Goal: Transaction & Acquisition: Purchase product/service

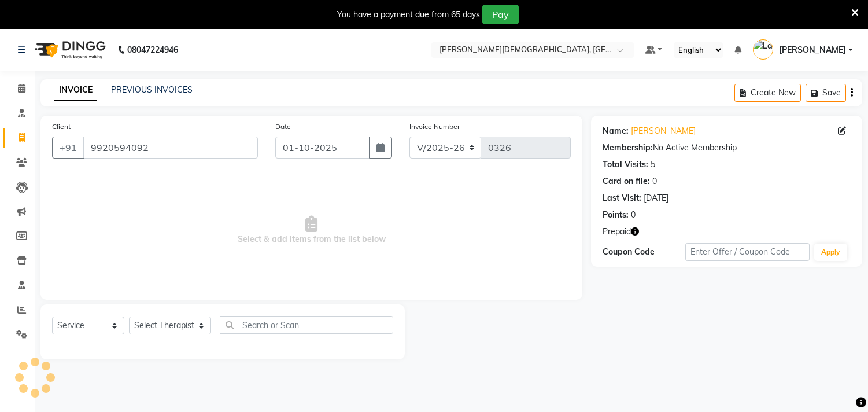
select select "6810"
select select "service"
click at [67, 327] on select "Select Service Product Membership Package Voucher Prepaid Gift Card" at bounding box center [88, 325] width 72 height 18
click at [52, 317] on select "Select Service Product Membership Package Voucher Prepaid Gift Card" at bounding box center [88, 325] width 72 height 18
click at [146, 319] on select "Select Therapist [PERSON_NAME] [PERSON_NAME] Amla [PERSON_NAME] [PERSON_NAME] […" at bounding box center [170, 325] width 82 height 18
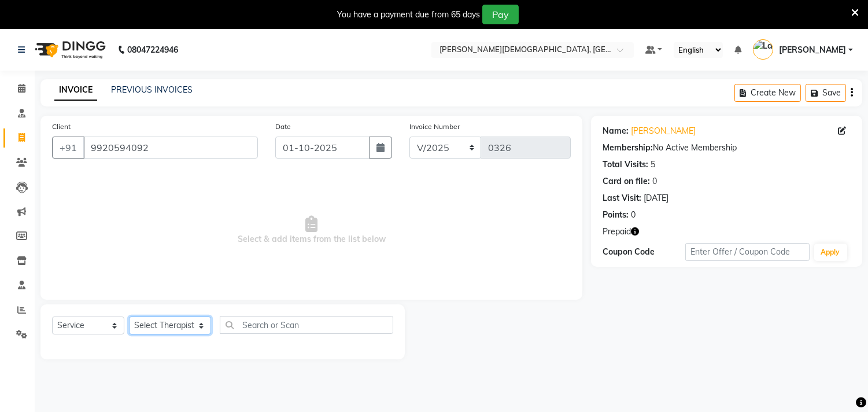
select select "90161"
click at [129, 317] on select "Select Therapist [PERSON_NAME] [PERSON_NAME] Amla [PERSON_NAME] [PERSON_NAME] […" at bounding box center [170, 325] width 82 height 18
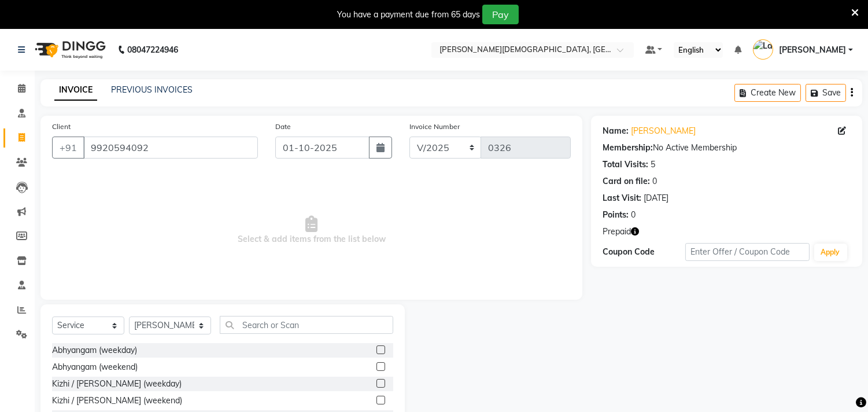
click at [376, 350] on label at bounding box center [380, 349] width 9 height 9
click at [376, 350] on input "checkbox" at bounding box center [380, 350] width 8 height 8
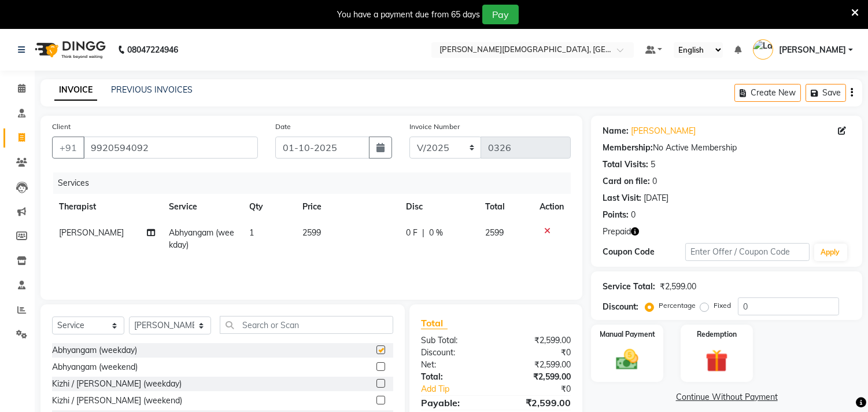
checkbox input "false"
click at [162, 328] on select "Select Therapist [PERSON_NAME] [PERSON_NAME] Amla [PERSON_NAME] [PERSON_NAME] […" at bounding box center [170, 325] width 82 height 18
select select "57160"
click at [129, 317] on select "Select Therapist [PERSON_NAME] [PERSON_NAME] Amla [PERSON_NAME] [PERSON_NAME] […" at bounding box center [170, 325] width 82 height 18
click at [376, 350] on label at bounding box center [380, 349] width 9 height 9
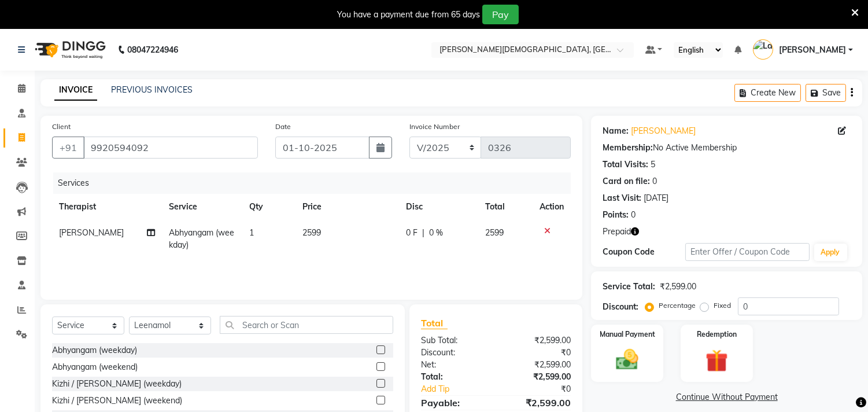
click at [376, 350] on input "checkbox" at bounding box center [380, 350] width 8 height 8
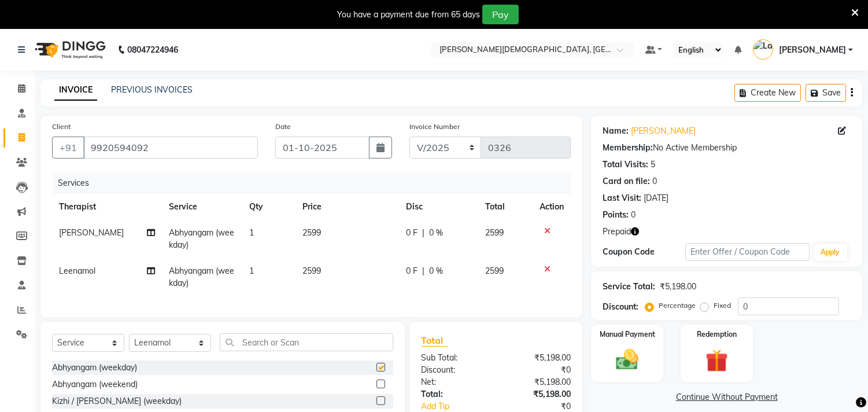
checkbox input "false"
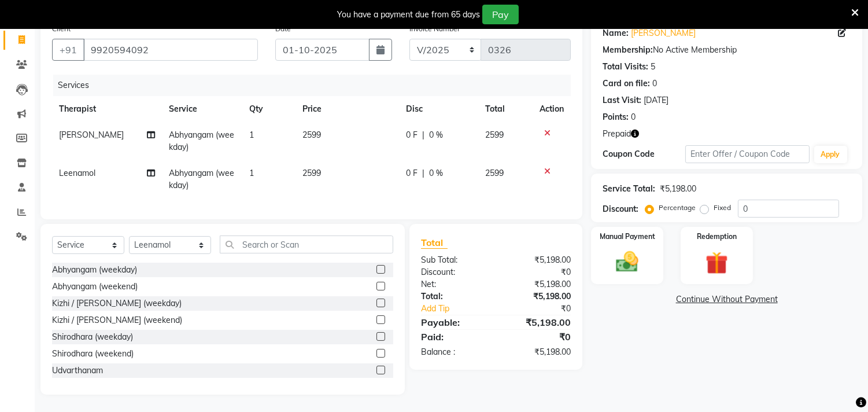
scroll to position [107, 0]
click at [708, 262] on img at bounding box center [716, 263] width 38 height 29
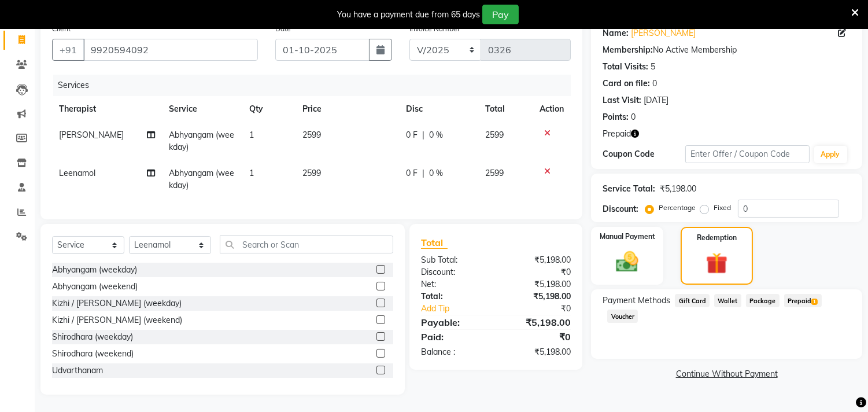
click at [790, 294] on span "Prepaid 1" at bounding box center [803, 300] width 38 height 13
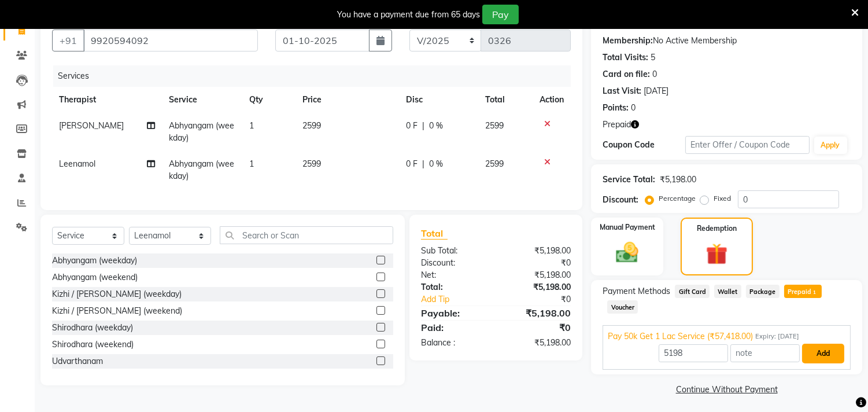
click at [822, 355] on button "Add" at bounding box center [823, 354] width 42 height 20
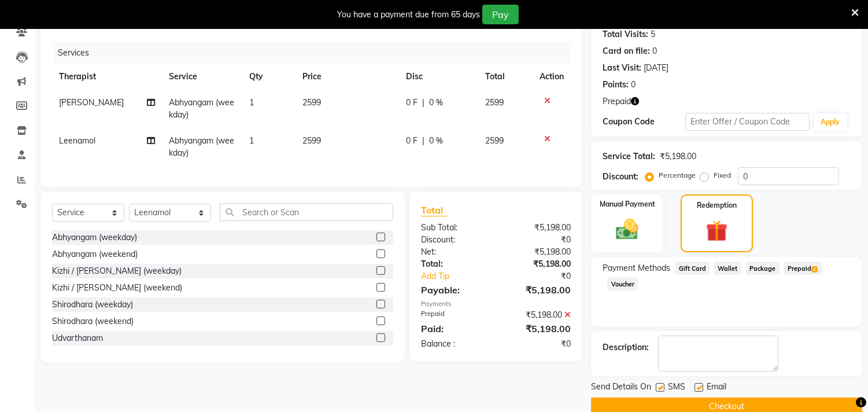
scroll to position [150, 0]
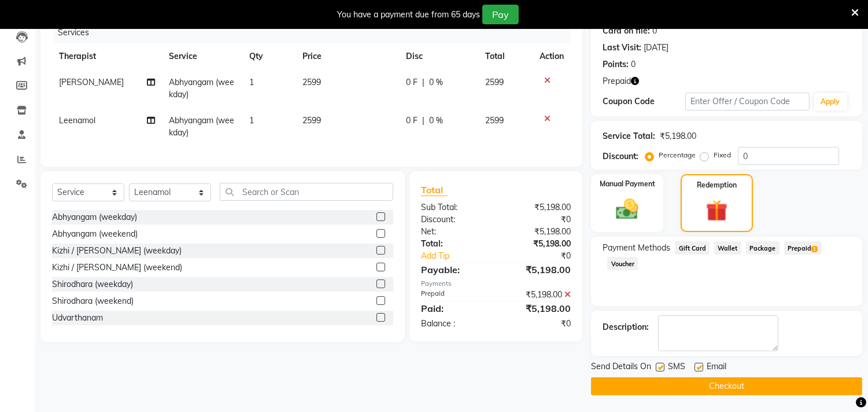
click at [662, 368] on label at bounding box center [660, 367] width 9 height 9
click at [662, 368] on input "checkbox" at bounding box center [660, 368] width 8 height 8
checkbox input "false"
click at [696, 368] on label at bounding box center [699, 367] width 9 height 9
click at [696, 368] on input "checkbox" at bounding box center [699, 368] width 8 height 8
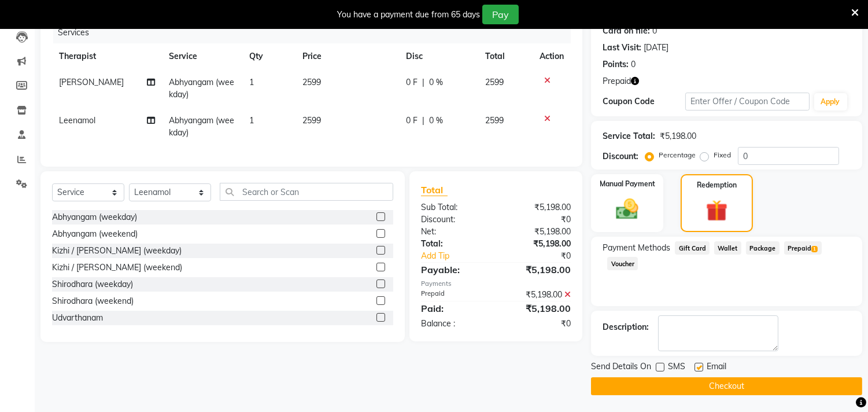
checkbox input "false"
click at [719, 381] on button "Checkout" at bounding box center [726, 386] width 271 height 18
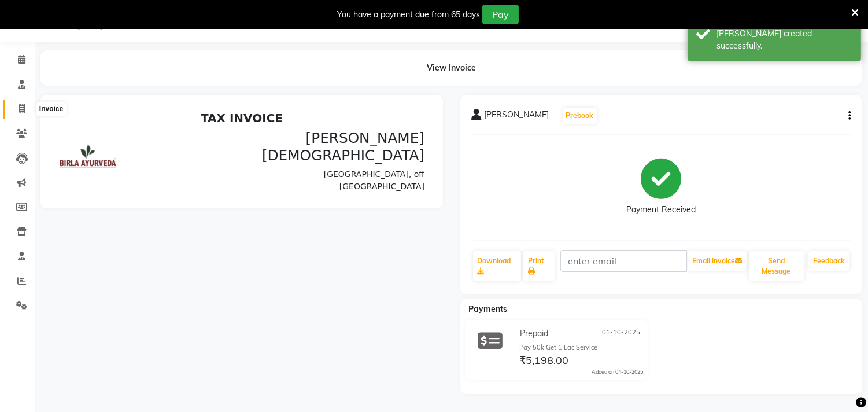
click at [23, 106] on icon at bounding box center [22, 108] width 6 height 9
select select "service"
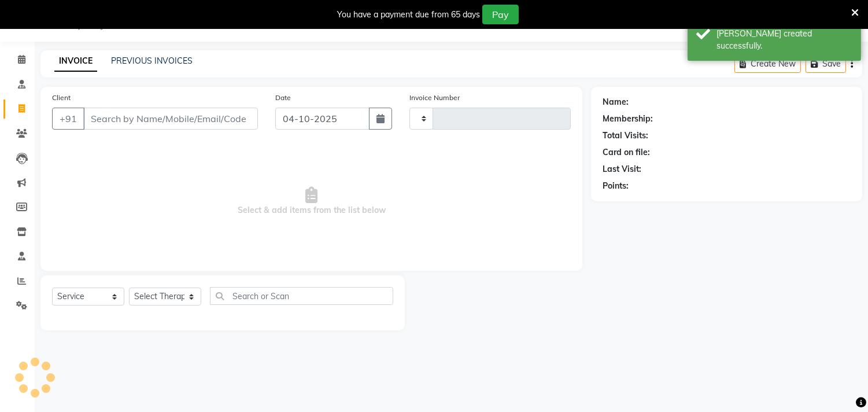
type input "0327"
select select "6810"
click at [105, 121] on input "Client" at bounding box center [170, 119] width 175 height 22
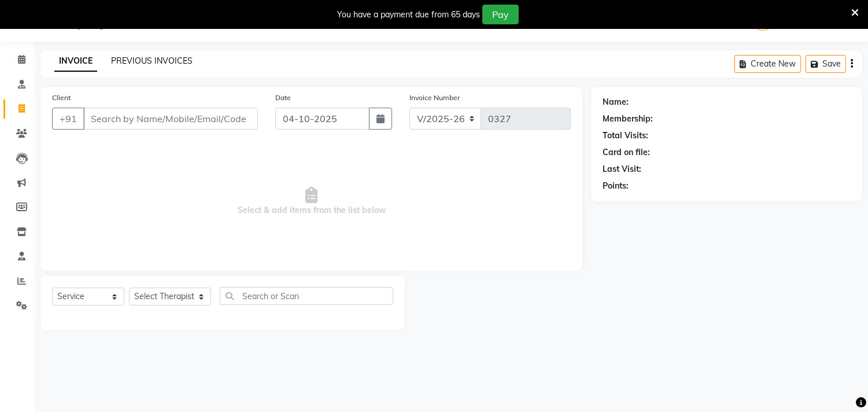
click at [142, 64] on link "PREVIOUS INVOICES" at bounding box center [152, 61] width 82 height 10
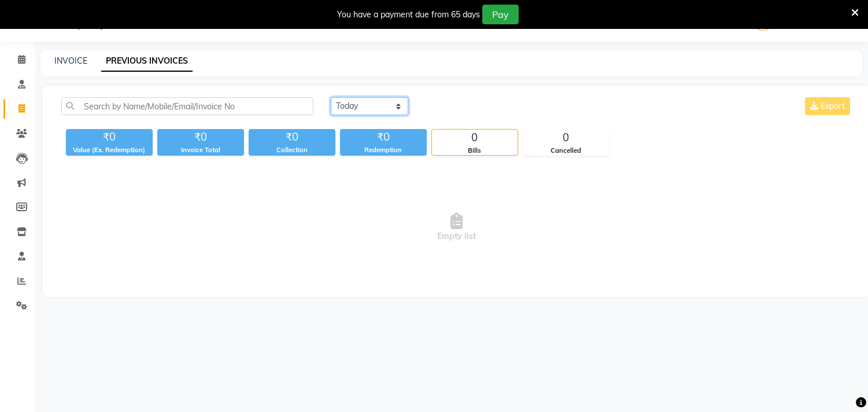
click at [399, 108] on select "[DATE] [DATE] Custom Range" at bounding box center [369, 106] width 77 height 18
select select "range"
click at [331, 97] on select "[DATE] [DATE] Custom Range" at bounding box center [369, 106] width 77 height 18
click at [444, 107] on input "04-10-2025" at bounding box center [463, 106] width 81 height 16
select select "10"
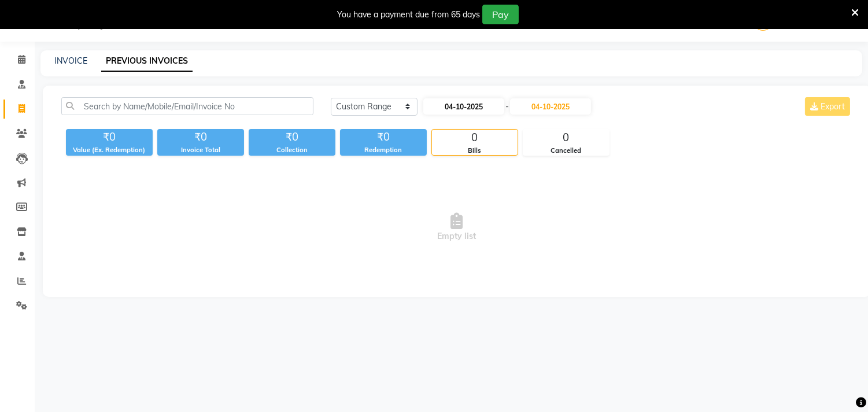
select select "2025"
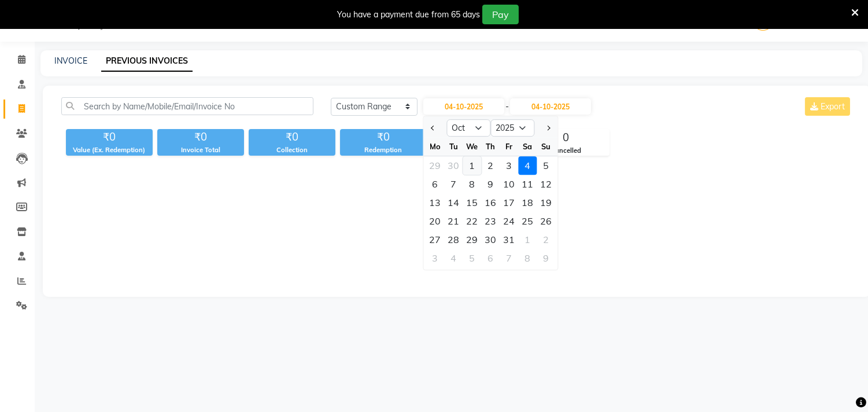
click at [472, 161] on div "1" at bounding box center [472, 165] width 19 height 19
type input "01-10-2025"
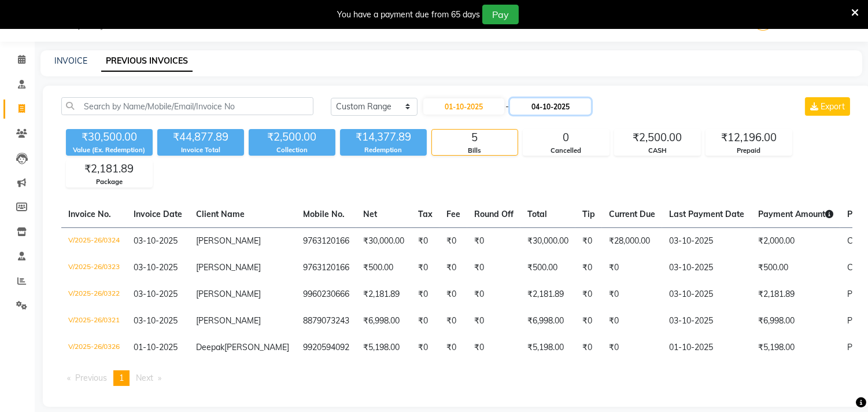
click at [562, 103] on input "04-10-2025" at bounding box center [550, 106] width 81 height 16
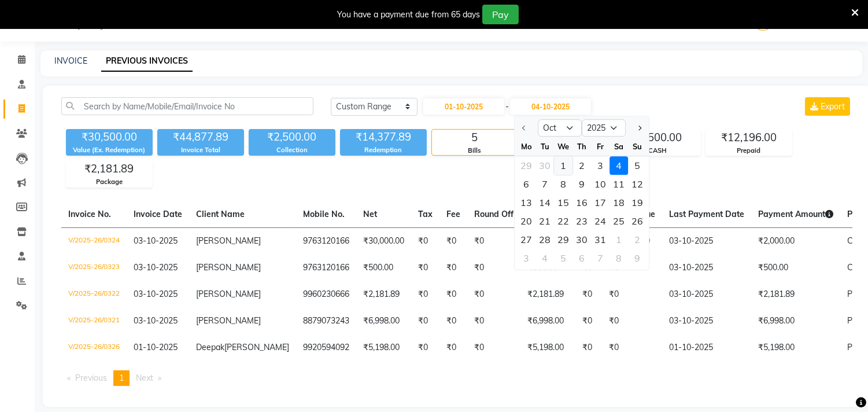
click at [563, 165] on div "1" at bounding box center [563, 165] width 19 height 19
type input "01-10-2025"
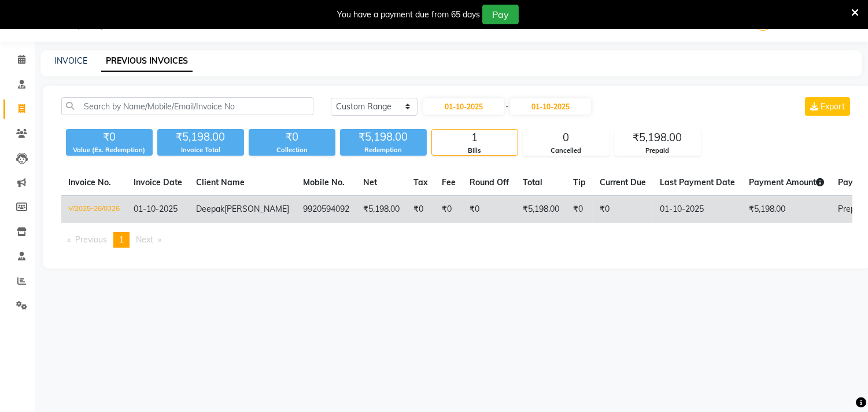
click at [197, 211] on span "Deepak" at bounding box center [210, 209] width 28 height 10
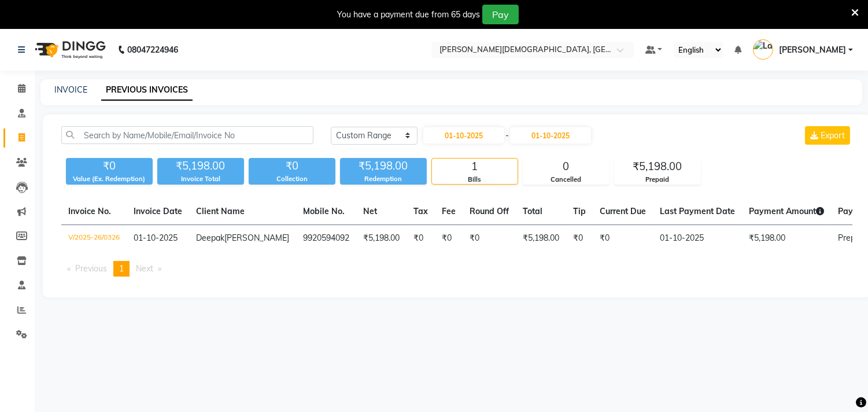
drag, startPoint x: 146, startPoint y: 88, endPoint x: 158, endPoint y: 93, distance: 12.8
click at [150, 91] on link "PREVIOUS INVOICES" at bounding box center [146, 90] width 91 height 21
click at [20, 135] on icon at bounding box center [22, 137] width 6 height 9
select select "service"
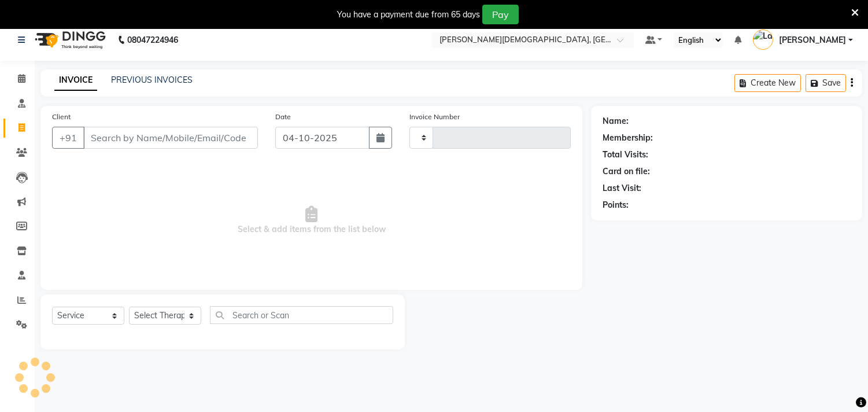
click at [20, 135] on link "Invoice" at bounding box center [17, 128] width 28 height 19
select select "6810"
select select "service"
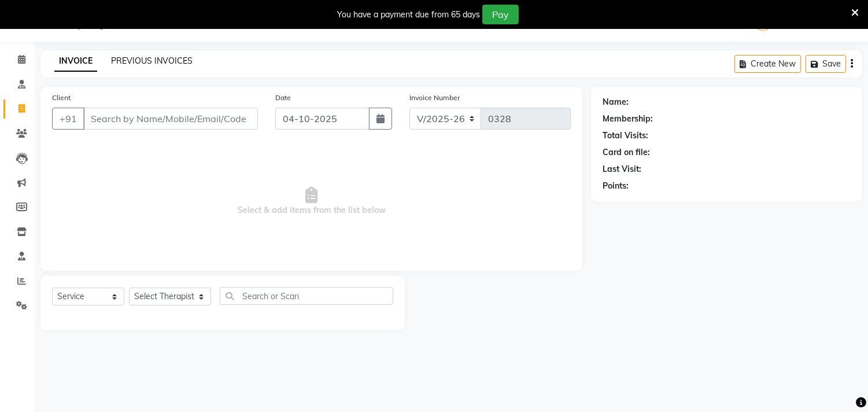
click at [148, 57] on link "PREVIOUS INVOICES" at bounding box center [152, 61] width 82 height 10
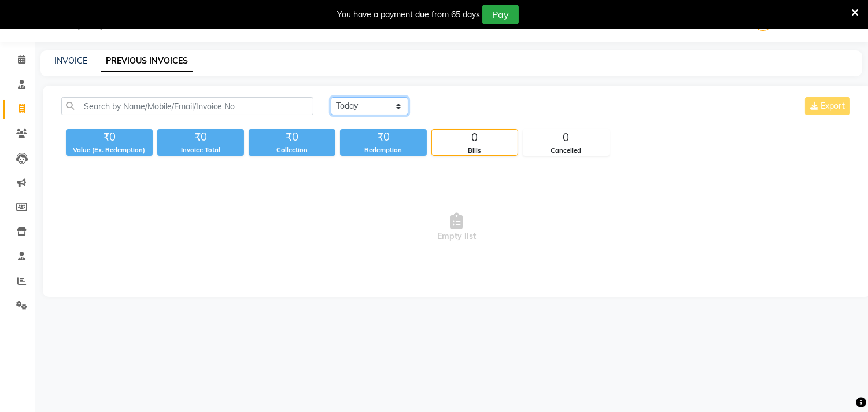
click at [365, 101] on select "[DATE] [DATE] Custom Range" at bounding box center [369, 106] width 77 height 18
select select "range"
click at [331, 97] on select "[DATE] [DATE] Custom Range" at bounding box center [369, 106] width 77 height 18
click at [453, 106] on input "04-10-2025" at bounding box center [463, 106] width 81 height 16
select select "10"
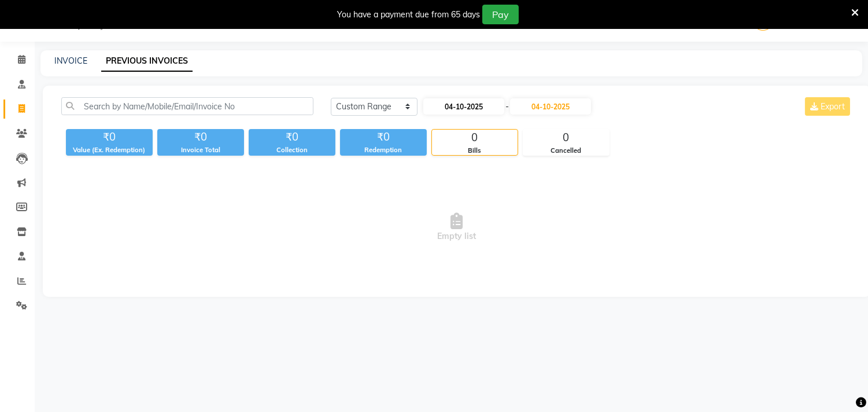
select select "2025"
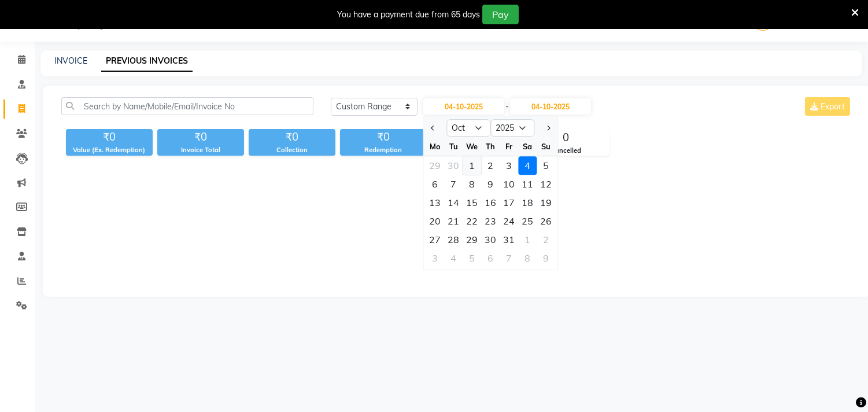
click at [472, 163] on div "1" at bounding box center [472, 165] width 19 height 19
type input "01-10-2025"
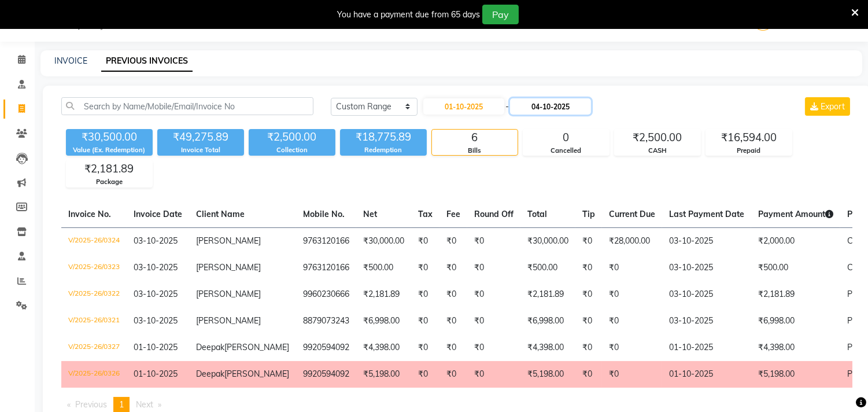
click at [559, 106] on input "04-10-2025" at bounding box center [550, 106] width 81 height 16
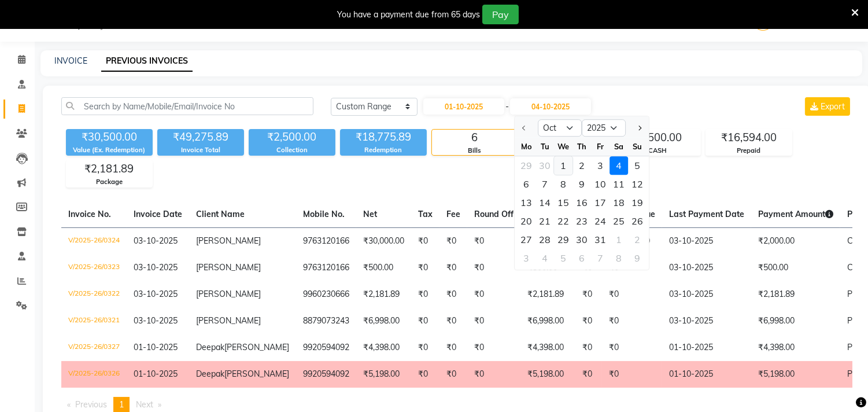
click at [562, 166] on div "1" at bounding box center [563, 165] width 19 height 19
type input "01-10-2025"
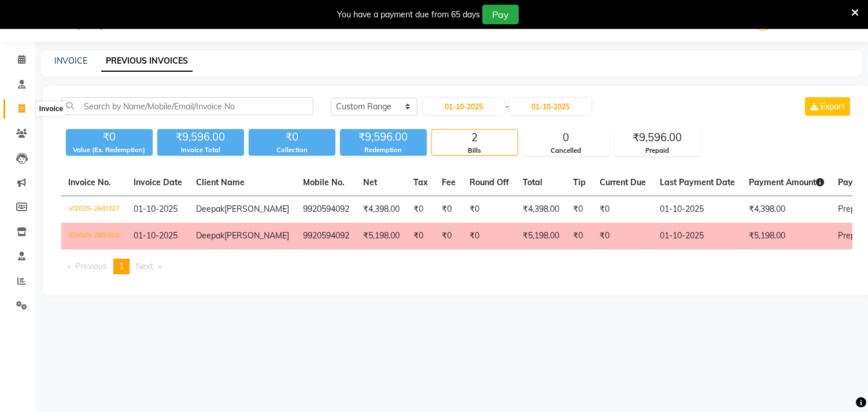
click at [21, 108] on icon at bounding box center [22, 108] width 6 height 9
select select "service"
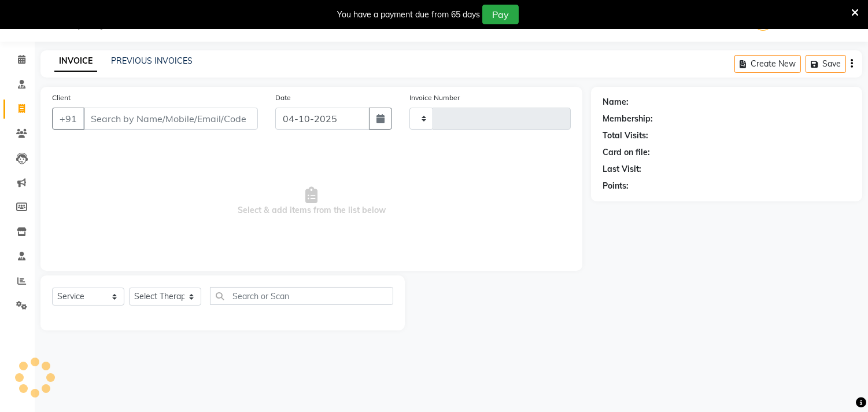
type input "0328"
select select "6810"
drag, startPoint x: 382, startPoint y: 117, endPoint x: 376, endPoint y: 119, distance: 6.5
click at [378, 118] on icon "button" at bounding box center [380, 118] width 8 height 9
select select "10"
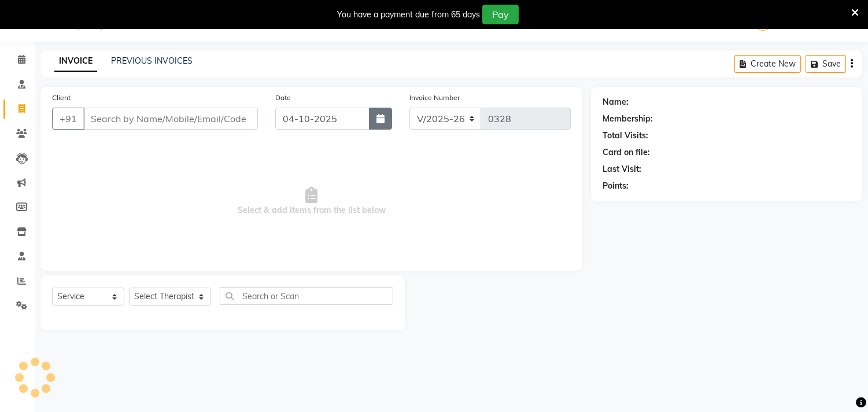
select select "2025"
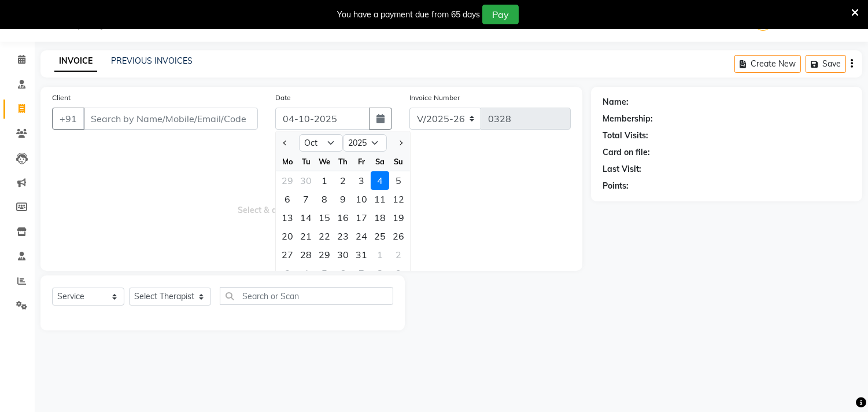
click at [325, 180] on div "1" at bounding box center [324, 180] width 19 height 19
type input "01-10-2025"
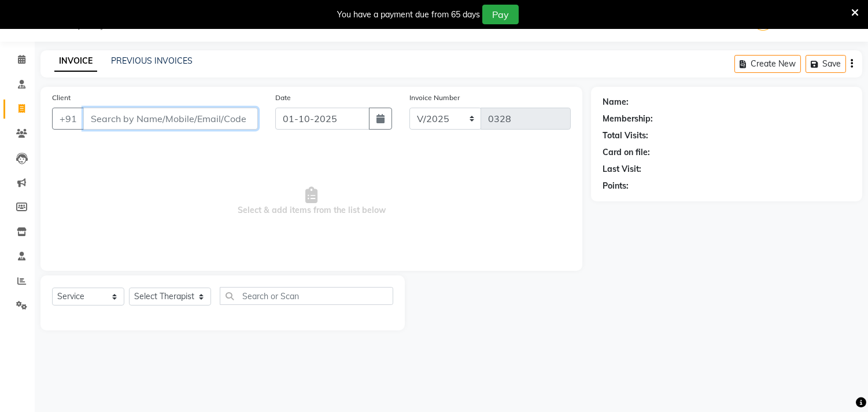
click at [195, 120] on input "Client" at bounding box center [170, 119] width 175 height 22
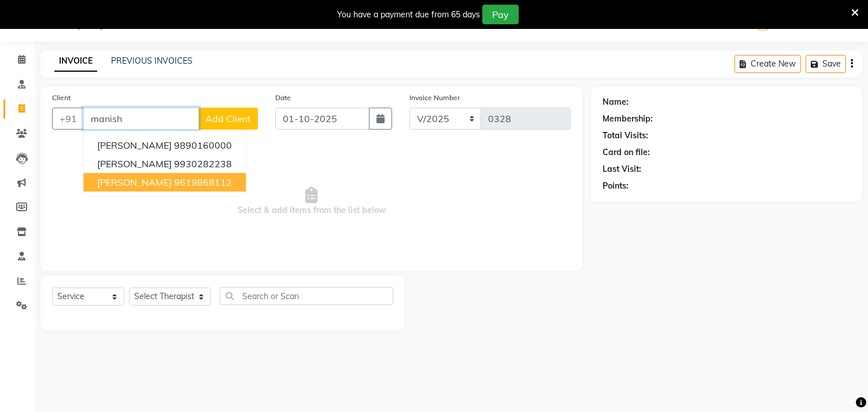
click at [227, 176] on ngb-highlight "9619868112" at bounding box center [203, 182] width 58 height 12
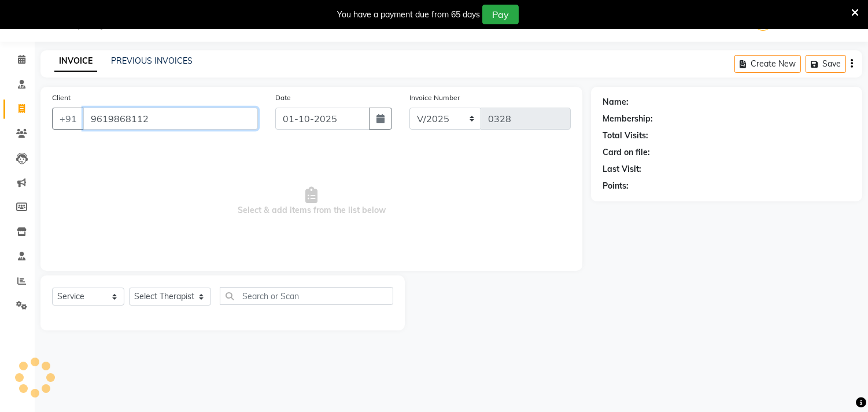
type input "9619868112"
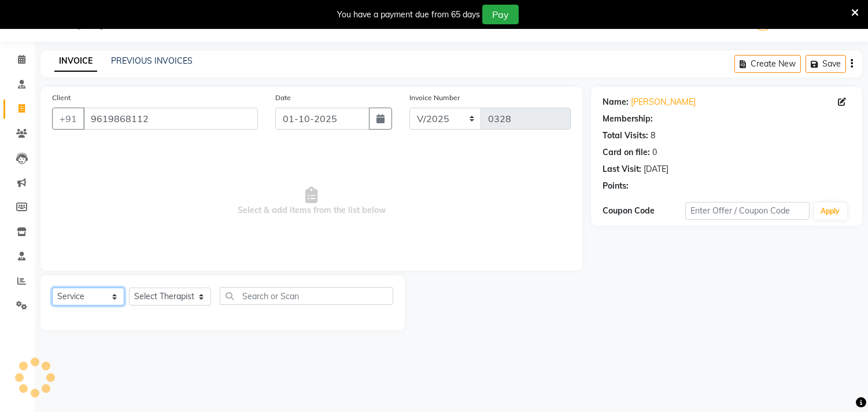
click at [75, 302] on select "Select Service Product Membership Package Voucher Prepaid Gift Card" at bounding box center [88, 296] width 72 height 18
click at [52, 288] on select "Select Service Product Membership Package Voucher Prepaid Gift Card" at bounding box center [88, 296] width 72 height 18
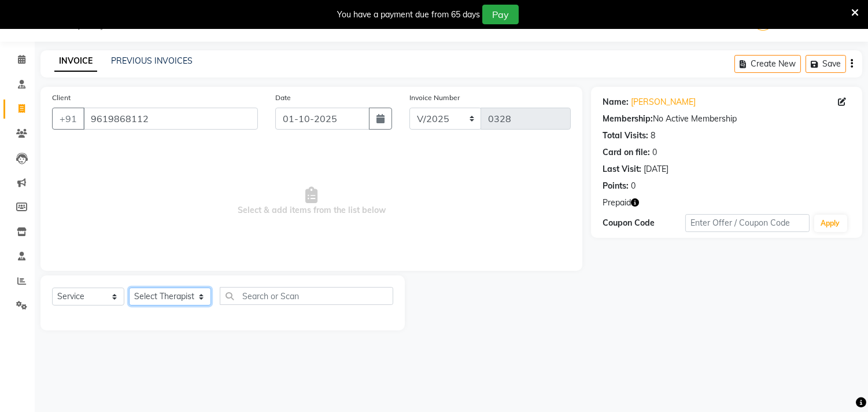
click at [150, 293] on select "Select Therapist [PERSON_NAME] [PERSON_NAME] Amla [PERSON_NAME] [PERSON_NAME] […" at bounding box center [170, 296] width 82 height 18
select select "90161"
click at [129, 288] on select "Select Therapist [PERSON_NAME] [PERSON_NAME] Amla [PERSON_NAME] [PERSON_NAME] […" at bounding box center [170, 296] width 82 height 18
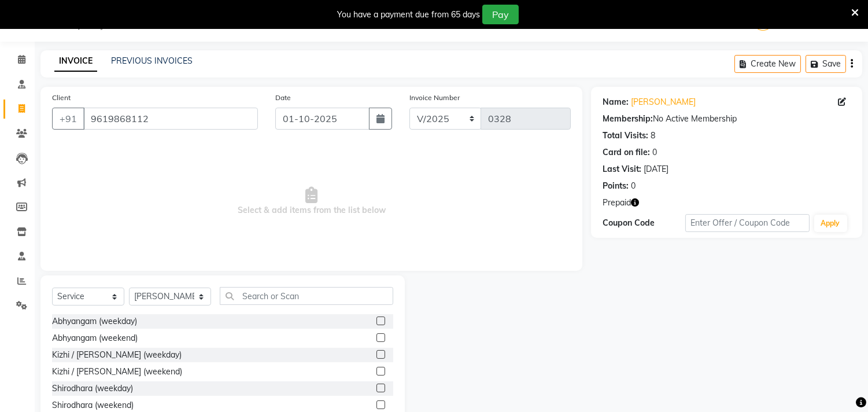
click at [376, 320] on label at bounding box center [380, 320] width 9 height 9
click at [376, 320] on input "checkbox" at bounding box center [380, 321] width 8 height 8
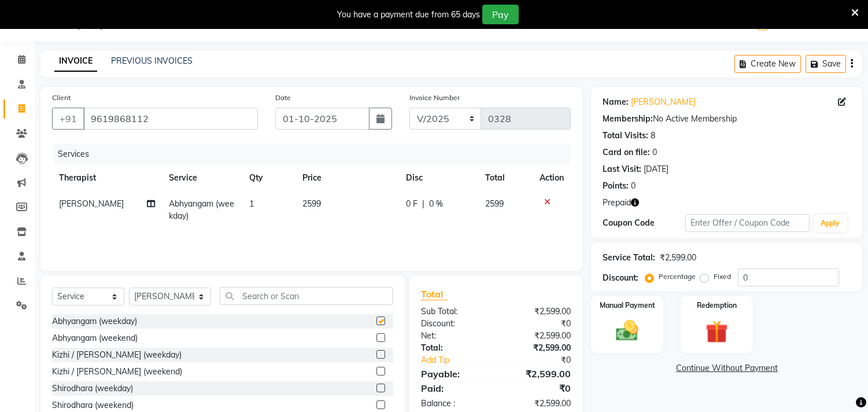
checkbox input "false"
click at [551, 199] on div at bounding box center [552, 202] width 24 height 8
click at [547, 200] on icon at bounding box center [547, 202] width 6 height 8
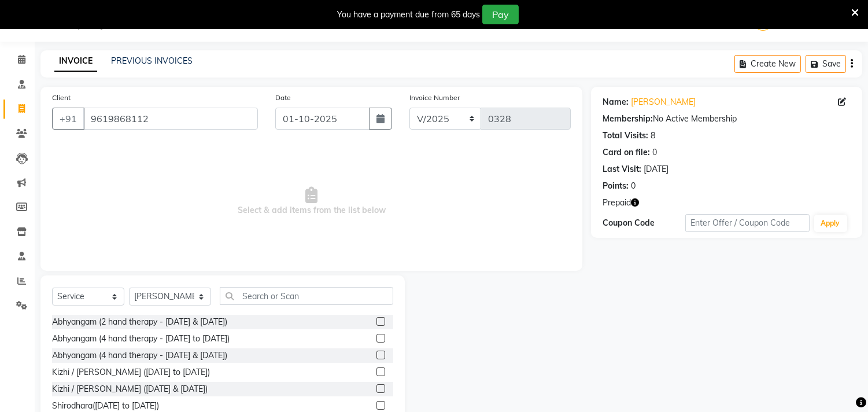
scroll to position [707, 0]
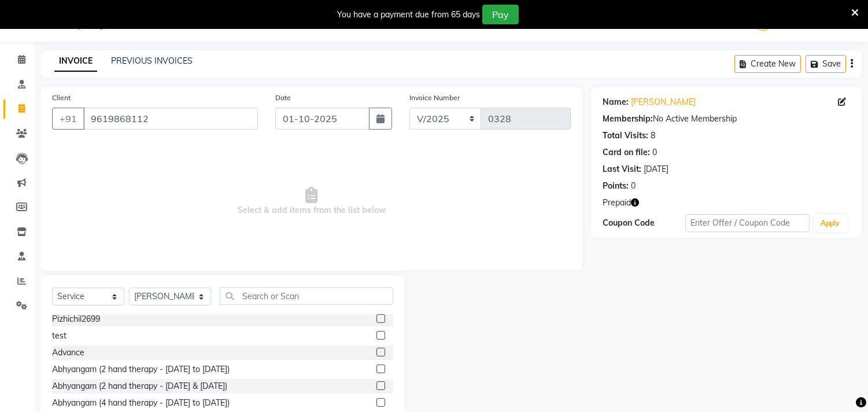
click at [376, 367] on label at bounding box center [380, 368] width 9 height 9
click at [376, 367] on input "checkbox" at bounding box center [380, 369] width 8 height 8
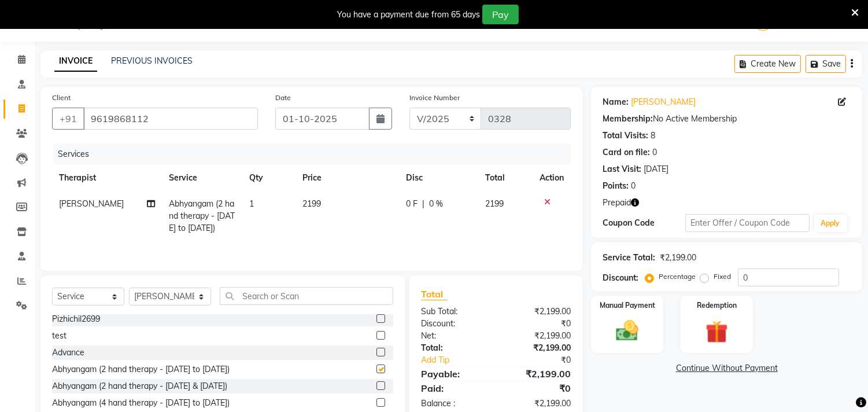
checkbox input "false"
click at [713, 330] on img at bounding box center [716, 331] width 38 height 29
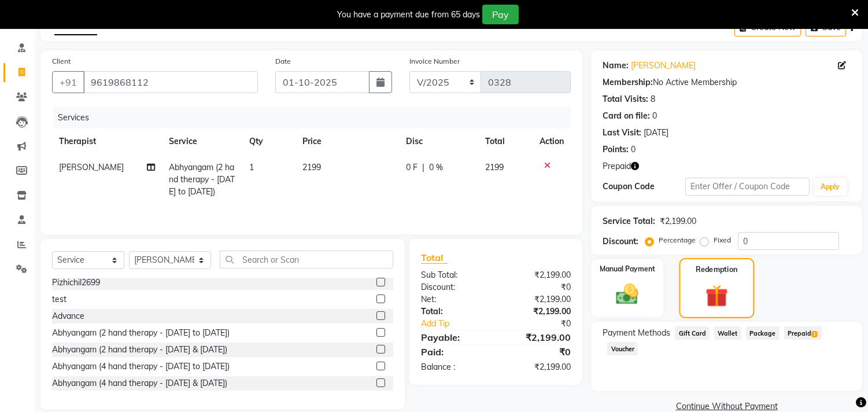
scroll to position [84, 0]
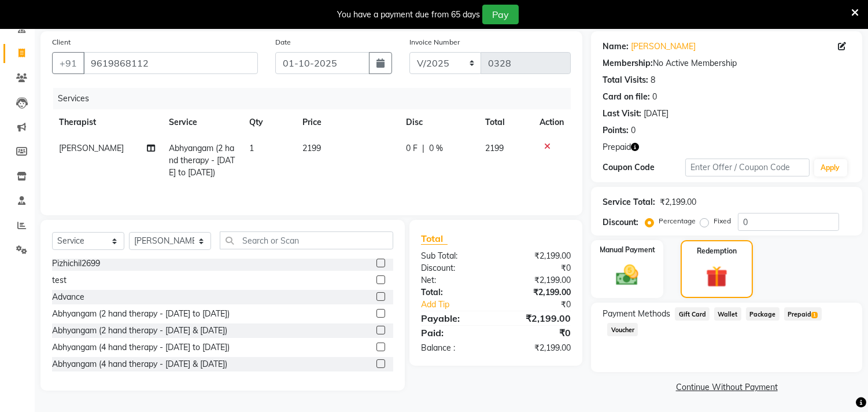
click at [806, 313] on span "Prepaid 1" at bounding box center [803, 313] width 38 height 13
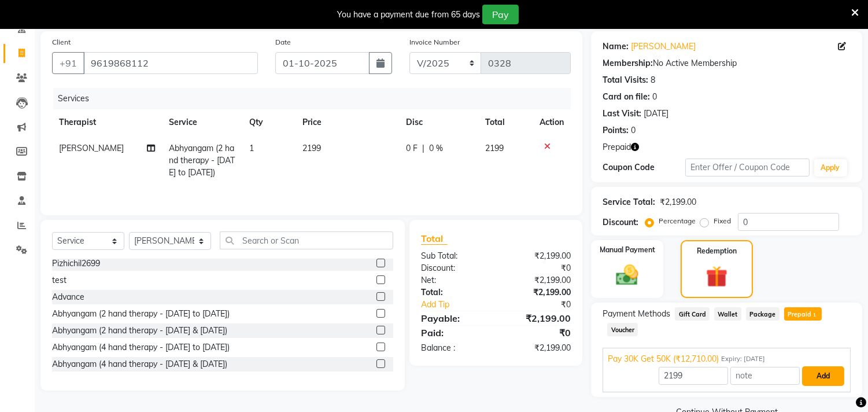
click at [815, 374] on button "Add" at bounding box center [823, 376] width 42 height 20
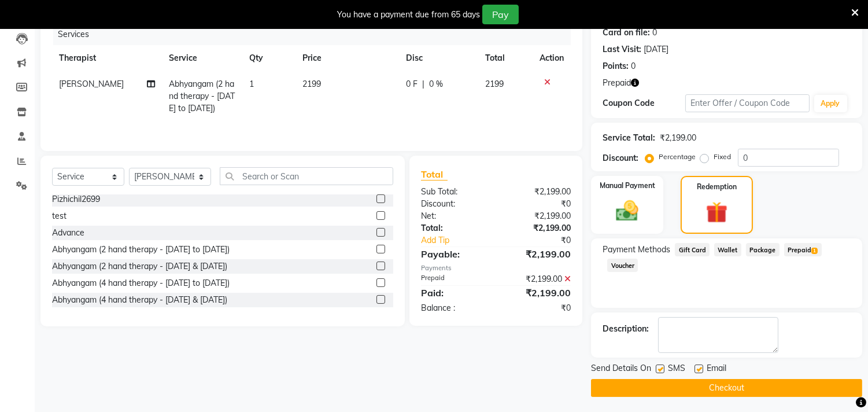
scroll to position [150, 0]
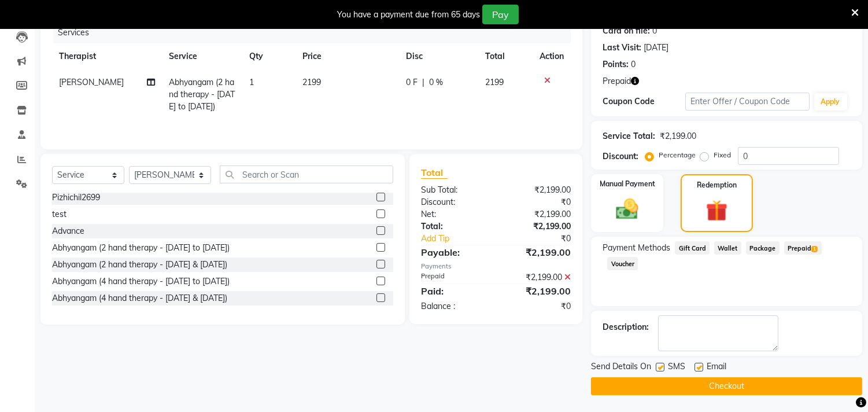
click at [663, 367] on label at bounding box center [660, 367] width 9 height 9
click at [663, 367] on input "checkbox" at bounding box center [660, 368] width 8 height 8
checkbox input "false"
click at [699, 366] on label at bounding box center [699, 367] width 9 height 9
click at [699, 366] on input "checkbox" at bounding box center [699, 368] width 8 height 8
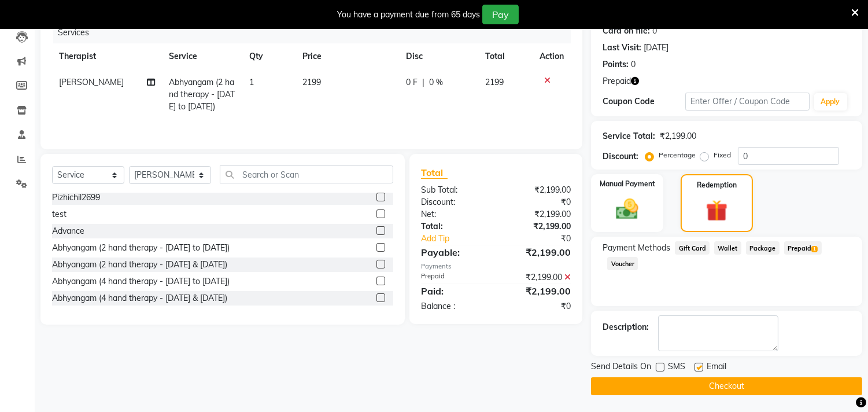
checkbox input "false"
drag, startPoint x: 714, startPoint y: 382, endPoint x: 445, endPoint y: 372, distance: 268.5
click at [454, 376] on div "Client [PHONE_NUMBER] Date [DATE] Invoice Number V/2025 V/[PHONE_NUMBER] Servic…" at bounding box center [451, 180] width 839 height 430
click at [746, 381] on button "Checkout" at bounding box center [726, 386] width 271 height 18
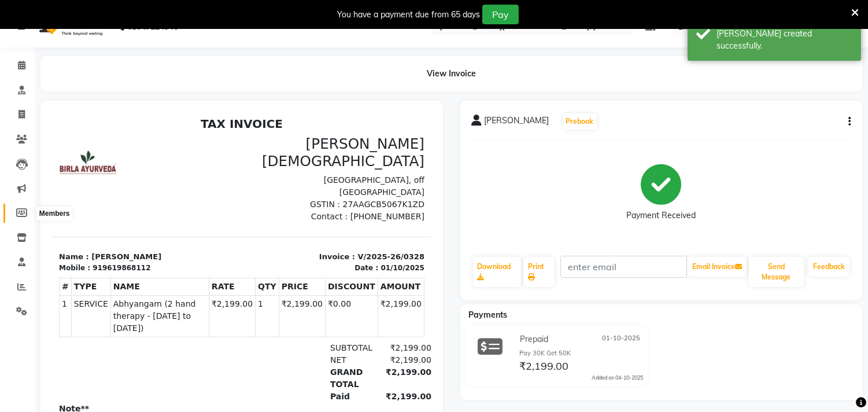
scroll to position [21, 0]
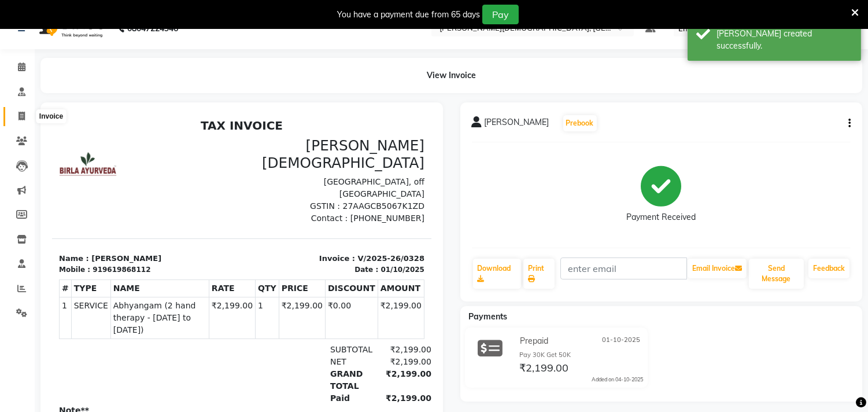
click at [20, 116] on icon at bounding box center [22, 116] width 6 height 9
select select "service"
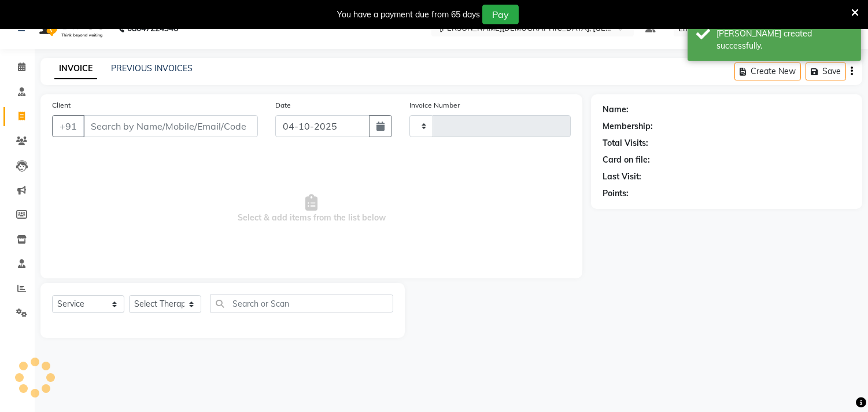
scroll to position [29, 0]
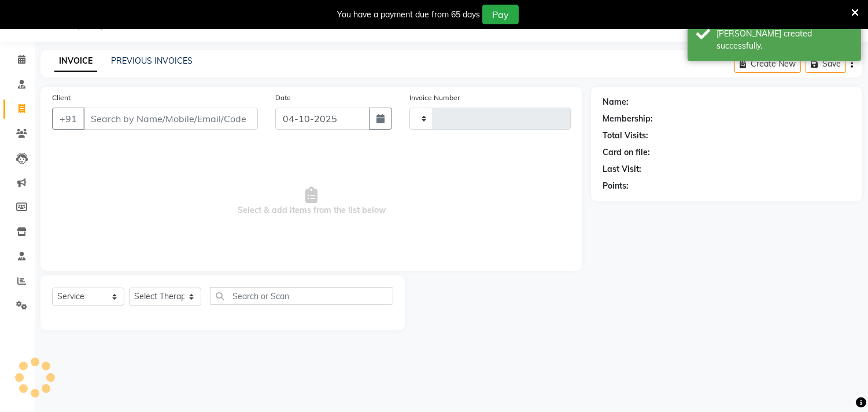
type input "0329"
select select "6810"
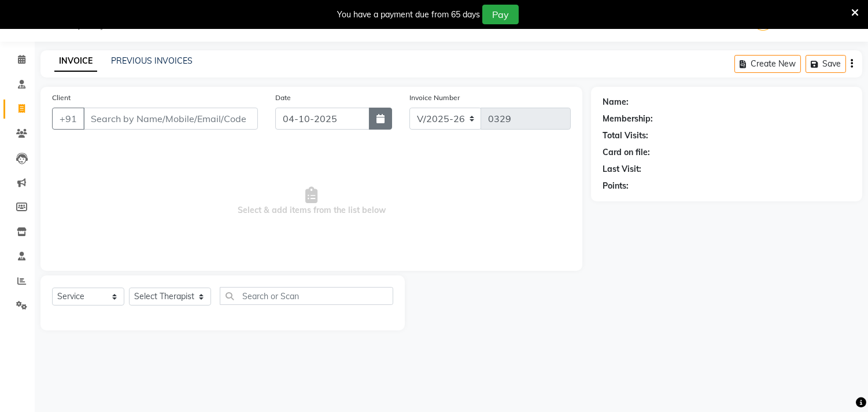
click at [379, 123] on button "button" at bounding box center [380, 119] width 23 height 22
select select "10"
select select "2025"
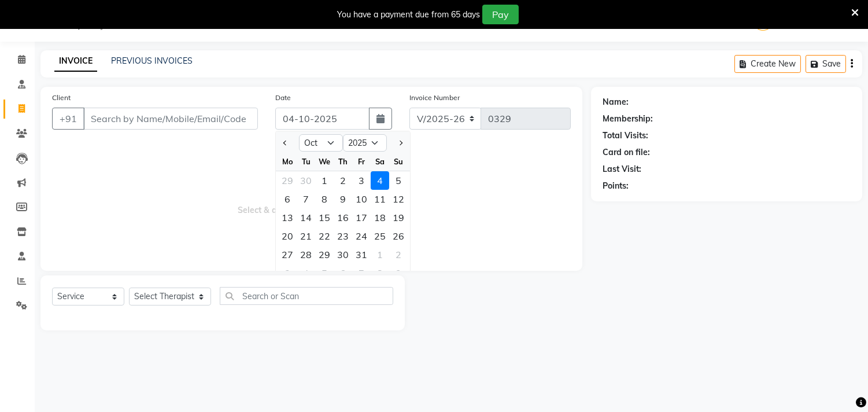
click at [363, 176] on div "3" at bounding box center [361, 180] width 19 height 19
type input "03-10-2025"
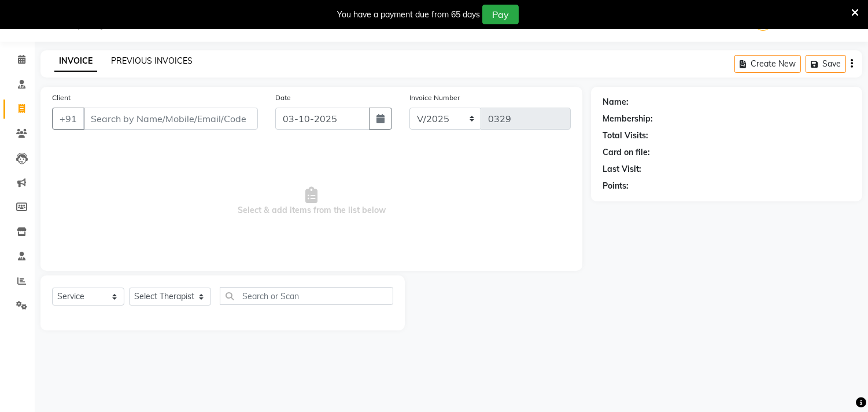
click at [158, 59] on link "PREVIOUS INVOICES" at bounding box center [152, 61] width 82 height 10
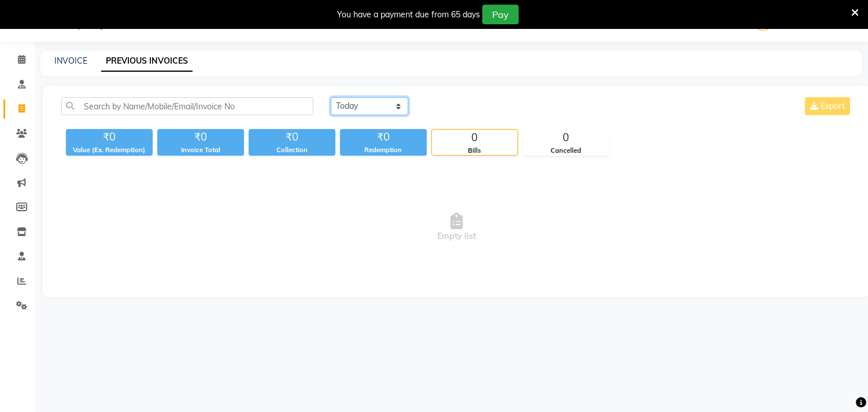
click at [386, 100] on select "[DATE] [DATE] Custom Range" at bounding box center [369, 106] width 77 height 18
select select "[DATE]"
click at [331, 97] on select "[DATE] [DATE] Custom Range" at bounding box center [369, 106] width 77 height 18
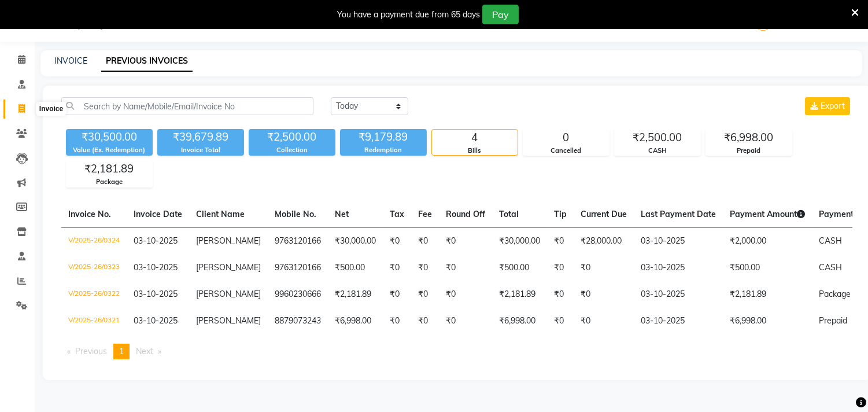
click at [21, 107] on icon at bounding box center [22, 108] width 6 height 9
select select "service"
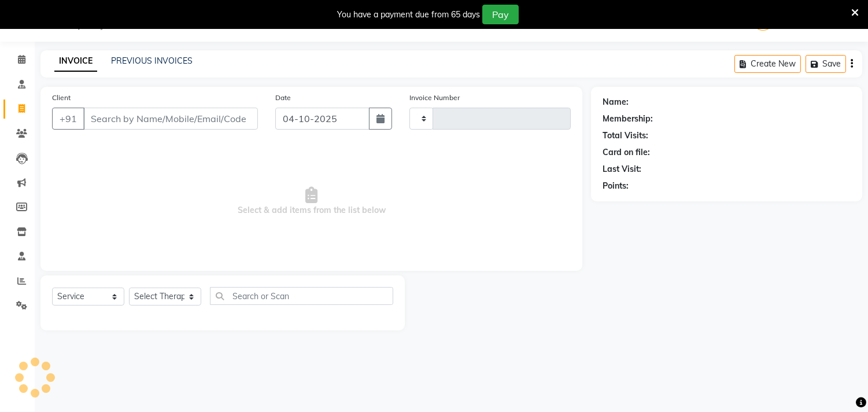
type input "0329"
select select "6810"
click at [376, 122] on button "button" at bounding box center [380, 119] width 23 height 22
select select "10"
select select "2025"
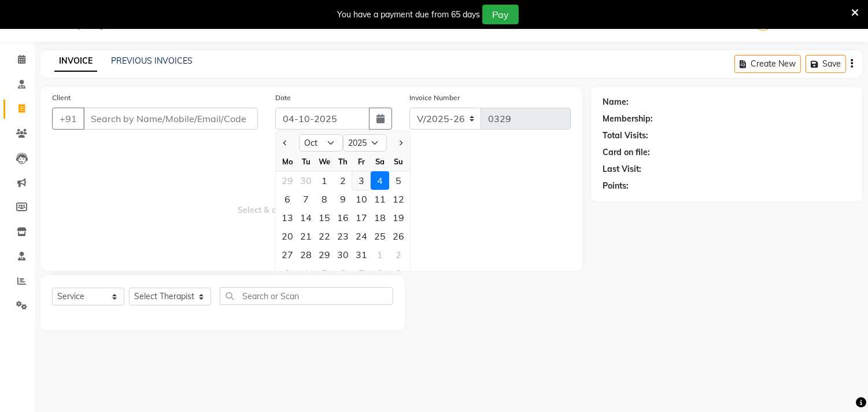
click at [365, 183] on div "3" at bounding box center [361, 180] width 19 height 19
type input "03-10-2025"
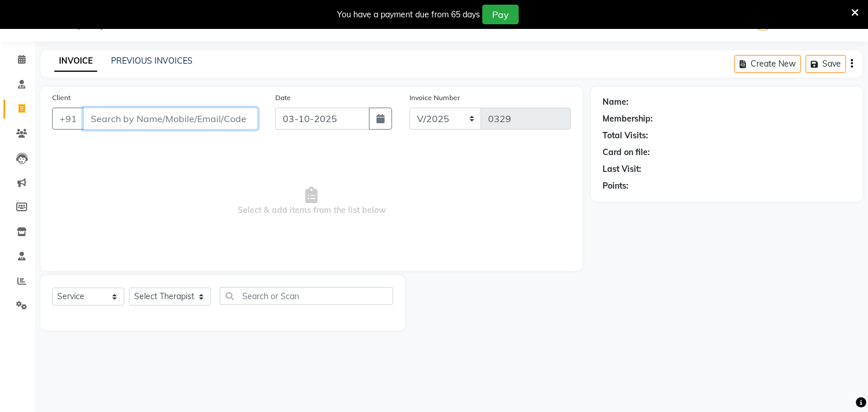
click at [98, 125] on input "Client" at bounding box center [170, 119] width 175 height 22
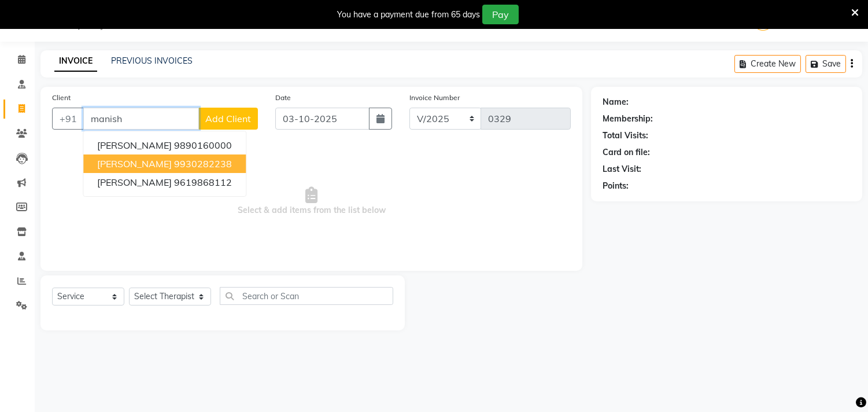
click at [198, 164] on ngb-highlight "9930282238" at bounding box center [203, 164] width 58 height 12
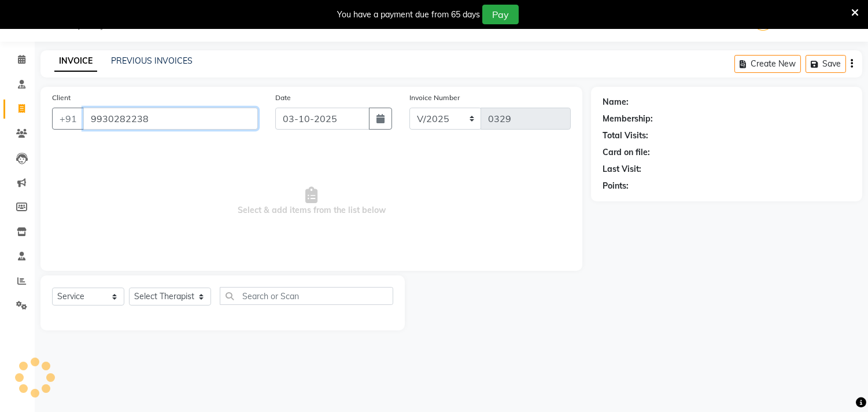
type input "9930282238"
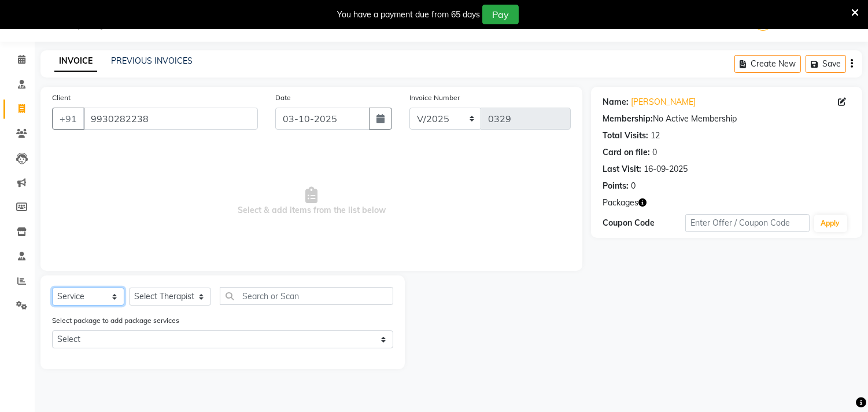
click at [90, 304] on select "Select Service Product Membership Package Voucher Prepaid Gift Card" at bounding box center [88, 296] width 72 height 18
click at [52, 288] on select "Select Service Product Membership Package Voucher Prepaid Gift Card" at bounding box center [88, 296] width 72 height 18
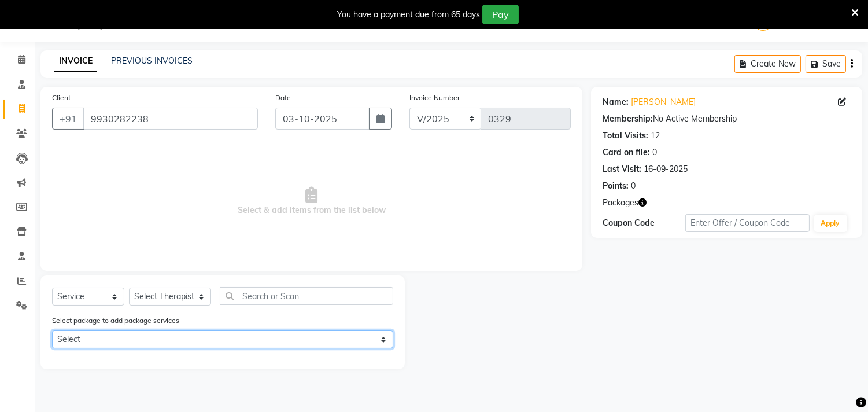
click at [95, 334] on select "Select pay 28000 get 25 abh" at bounding box center [222, 339] width 341 height 18
select select "1: Object"
click at [52, 330] on select "Select pay 28000 get 25 abh" at bounding box center [222, 339] width 341 height 18
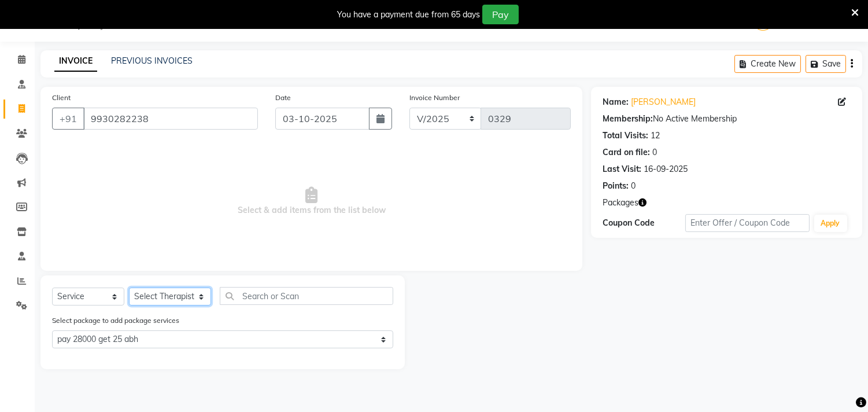
click at [178, 293] on select "Select Therapist [PERSON_NAME] [PERSON_NAME] Amla [PERSON_NAME] [PERSON_NAME] […" at bounding box center [170, 296] width 82 height 18
select select "57160"
click at [129, 288] on select "Select Therapist [PERSON_NAME] [PERSON_NAME] Amla [PERSON_NAME] [PERSON_NAME] […" at bounding box center [170, 296] width 82 height 18
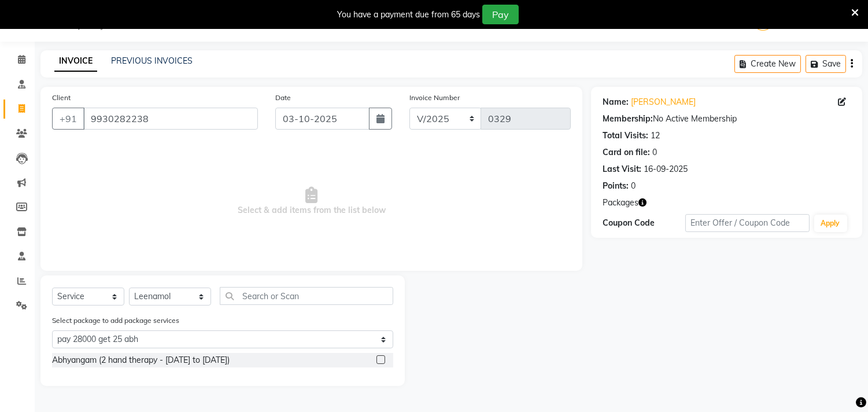
click at [385, 360] on label at bounding box center [380, 359] width 9 height 9
click at [384, 360] on input "checkbox" at bounding box center [380, 360] width 8 height 8
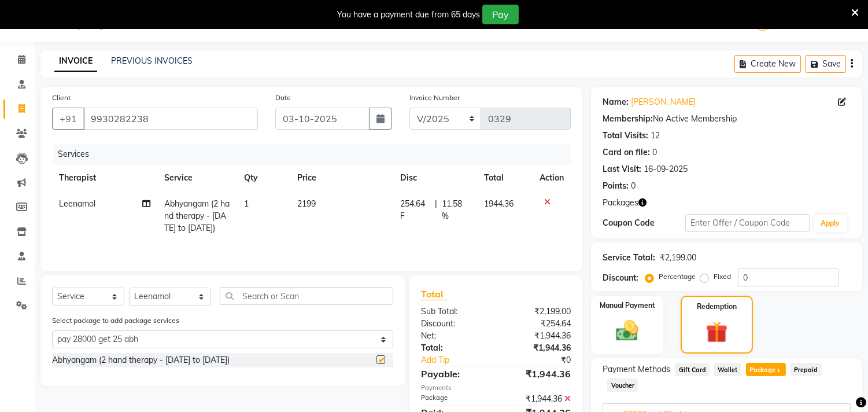
checkbox input "false"
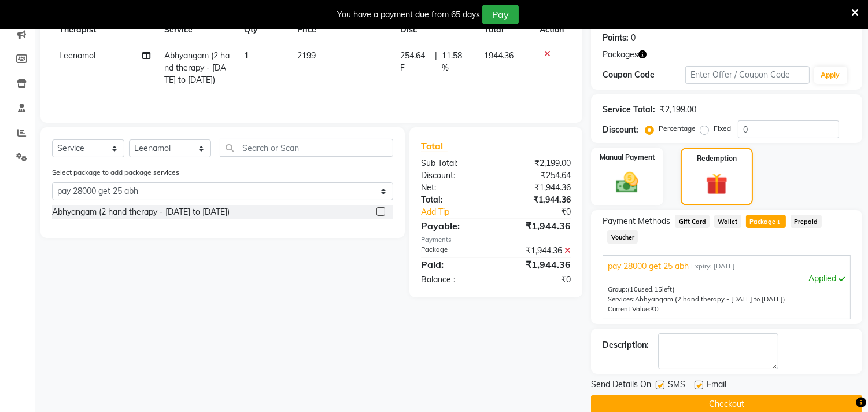
scroll to position [195, 0]
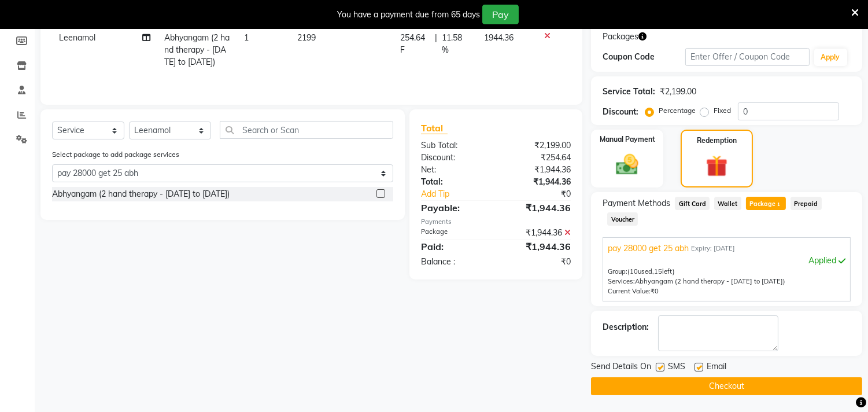
click at [659, 364] on label at bounding box center [660, 367] width 9 height 9
click at [659, 364] on input "checkbox" at bounding box center [660, 368] width 8 height 8
checkbox input "false"
click at [698, 364] on label at bounding box center [699, 367] width 9 height 9
click at [698, 364] on input "checkbox" at bounding box center [699, 368] width 8 height 8
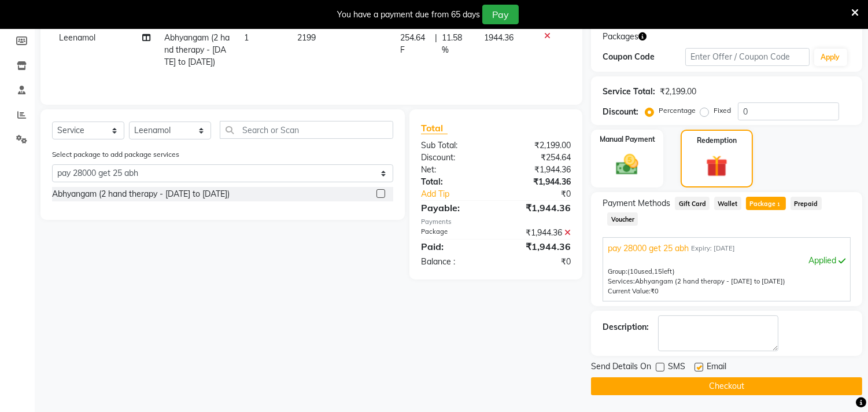
checkbox input "false"
click at [714, 384] on button "Checkout" at bounding box center [726, 386] width 271 height 18
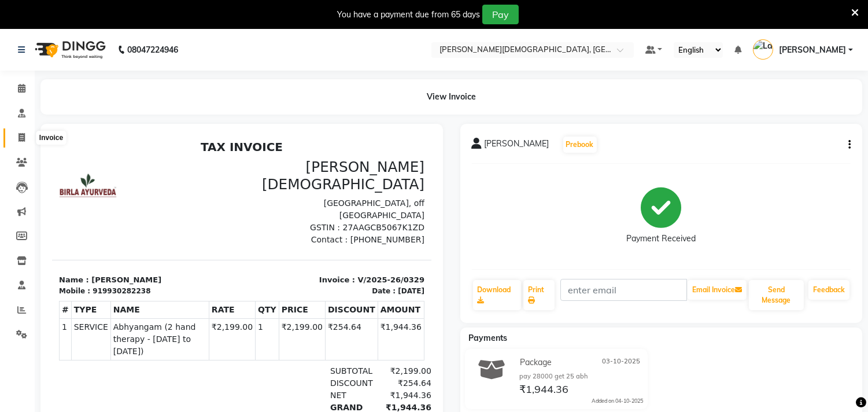
click at [20, 133] on icon at bounding box center [22, 137] width 6 height 9
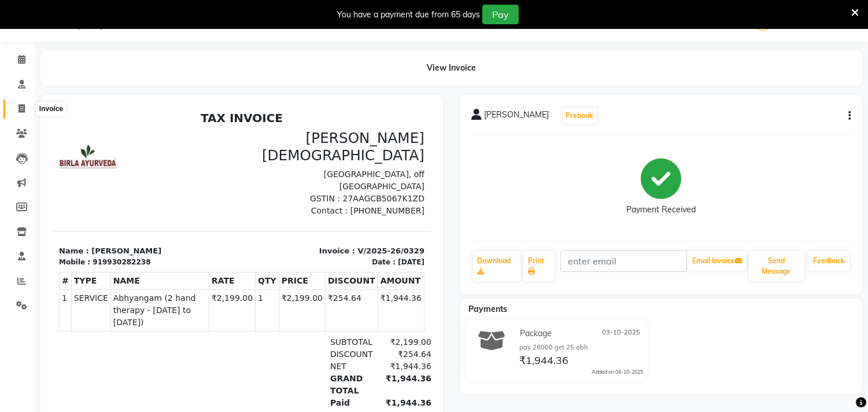
select select "service"
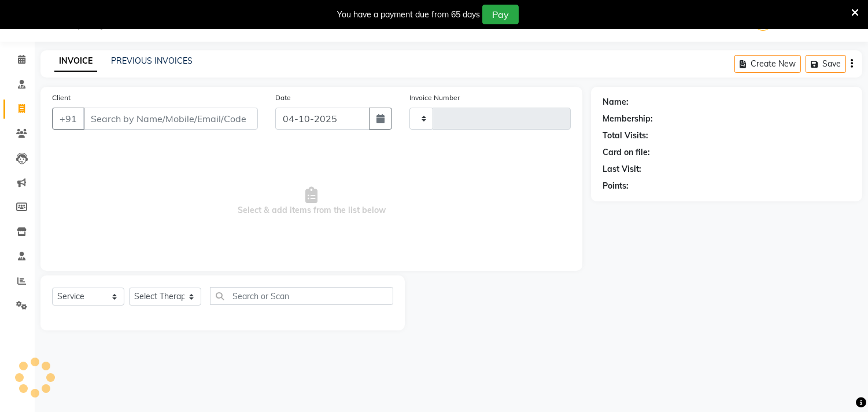
type input "0330"
select select "6810"
click at [114, 120] on input "Client" at bounding box center [170, 119] width 175 height 22
drag, startPoint x: 374, startPoint y: 119, endPoint x: 377, endPoint y: 124, distance: 6.0
click at [376, 123] on button "button" at bounding box center [380, 119] width 23 height 22
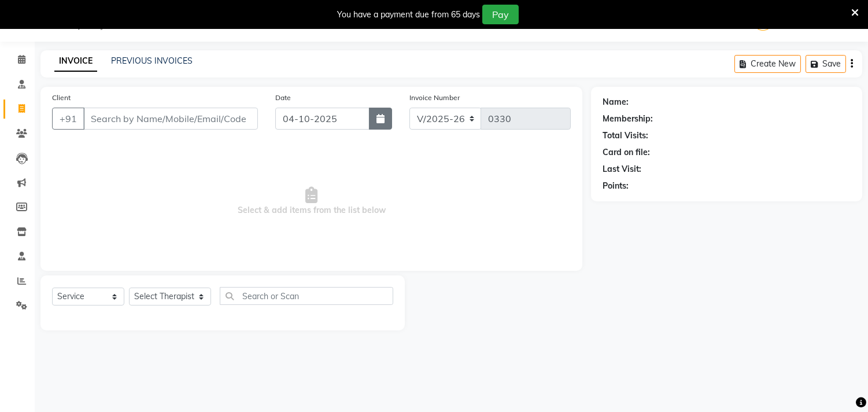
select select "10"
select select "2025"
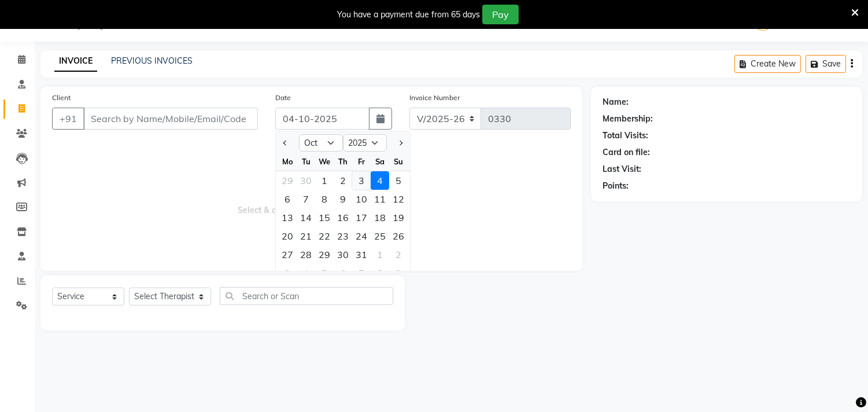
click at [360, 177] on div "3" at bounding box center [361, 180] width 19 height 19
type input "03-10-2025"
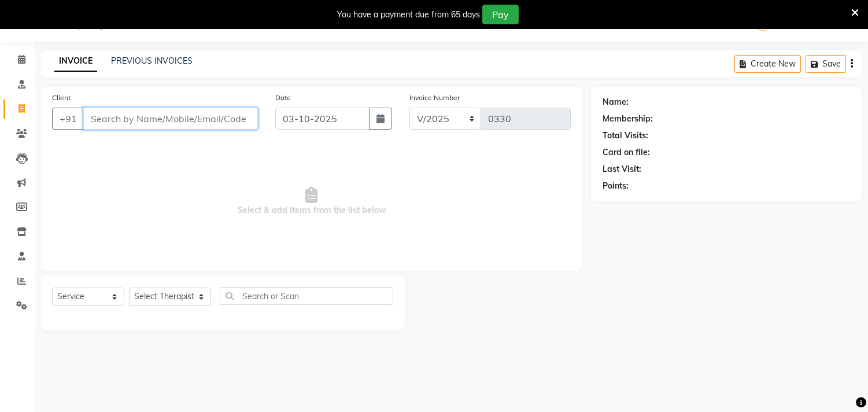
click at [146, 124] on input "Client" at bounding box center [170, 119] width 175 height 22
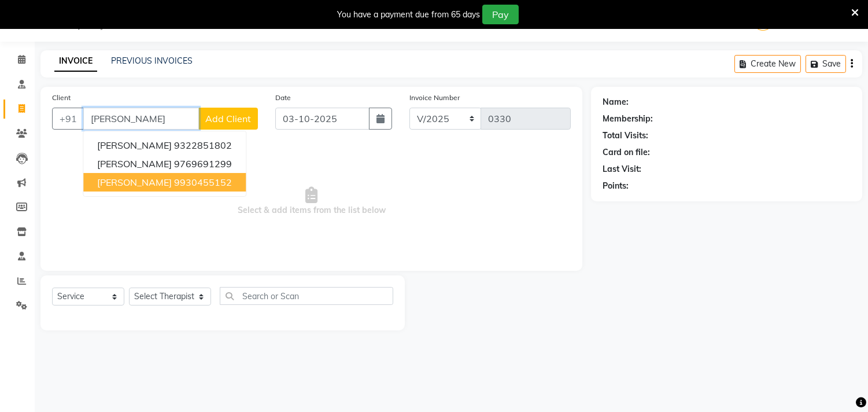
click at [150, 178] on span "[PERSON_NAME]" at bounding box center [134, 182] width 75 height 12
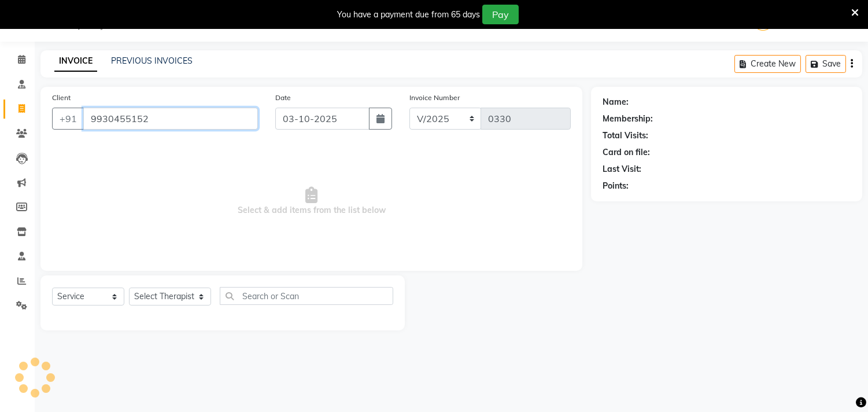
type input "9930455152"
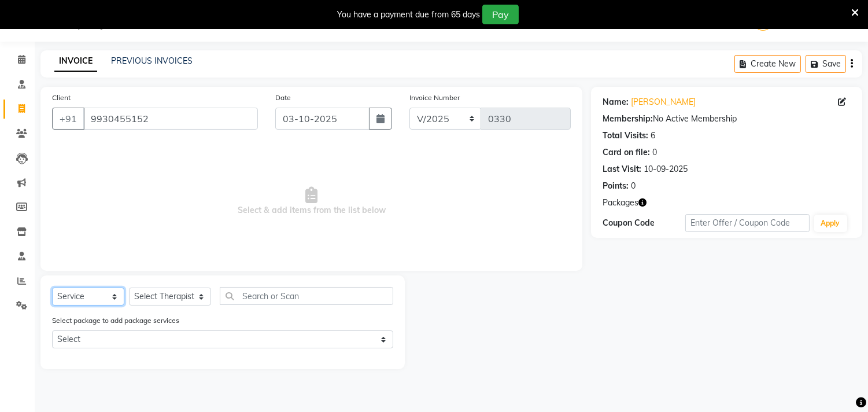
click at [90, 303] on select "Select Service Product Membership Package Voucher Prepaid Gift Card" at bounding box center [88, 296] width 72 height 18
click at [52, 288] on select "Select Service Product Membership Package Voucher Prepaid Gift Card" at bounding box center [88, 296] width 72 height 18
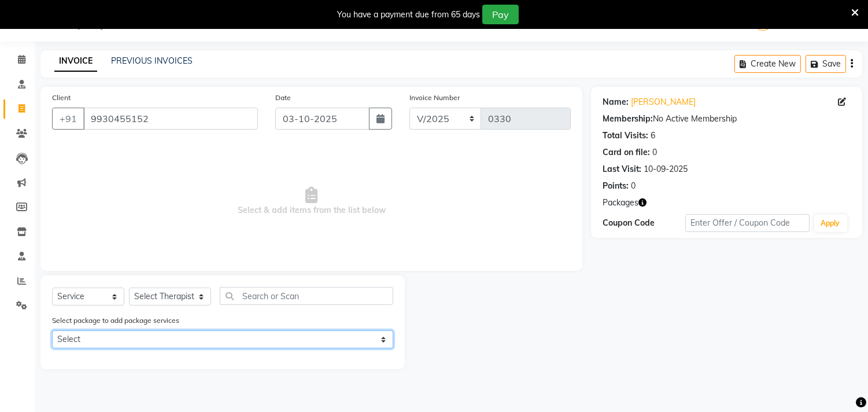
click at [95, 339] on select "Select 12k gv 12 sessions 12k gv 12 sessions" at bounding box center [222, 339] width 341 height 18
select select "1: Object"
click at [52, 330] on select "Select 12k gv 12 sessions 12k gv 12 sessions" at bounding box center [222, 339] width 341 height 18
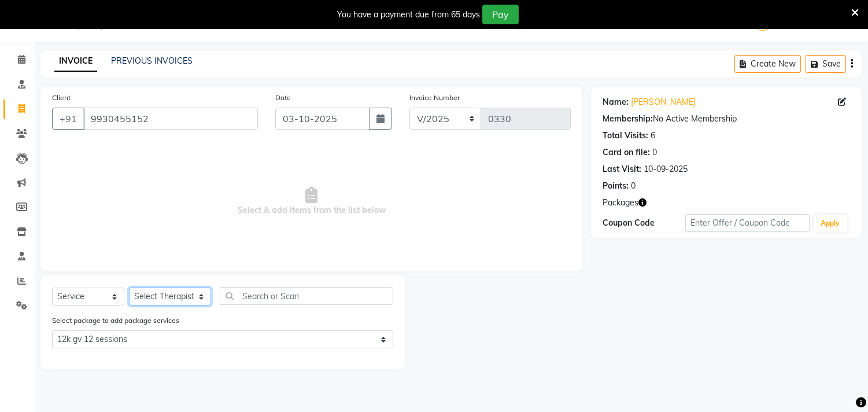
click at [165, 295] on select "Select Therapist [PERSON_NAME] [PERSON_NAME] Amla [PERSON_NAME] [PERSON_NAME] […" at bounding box center [170, 296] width 82 height 18
select select "90161"
click at [129, 288] on select "Select Therapist [PERSON_NAME] [PERSON_NAME] Amla [PERSON_NAME] [PERSON_NAME] […" at bounding box center [170, 296] width 82 height 18
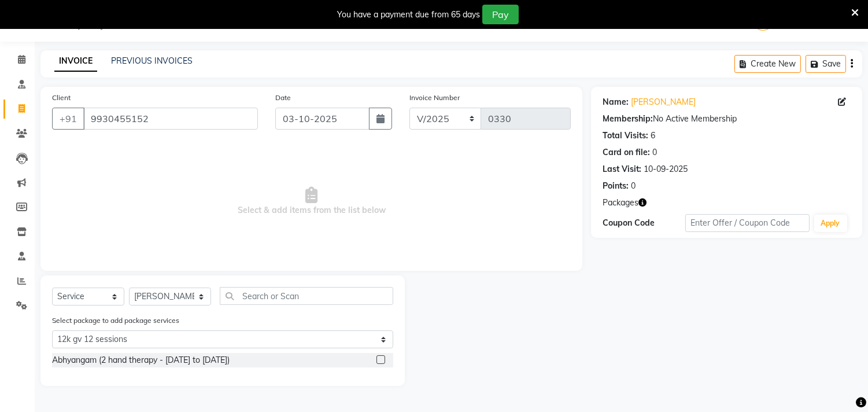
click at [381, 359] on label at bounding box center [380, 359] width 9 height 9
click at [381, 359] on input "checkbox" at bounding box center [380, 360] width 8 height 8
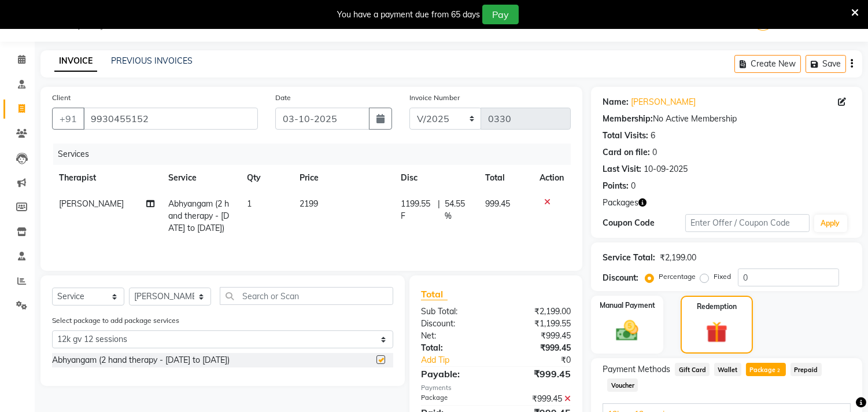
checkbox input "false"
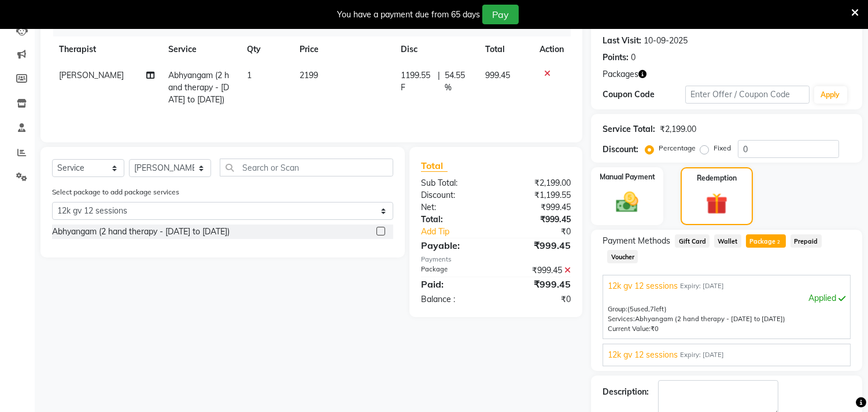
scroll to position [222, 0]
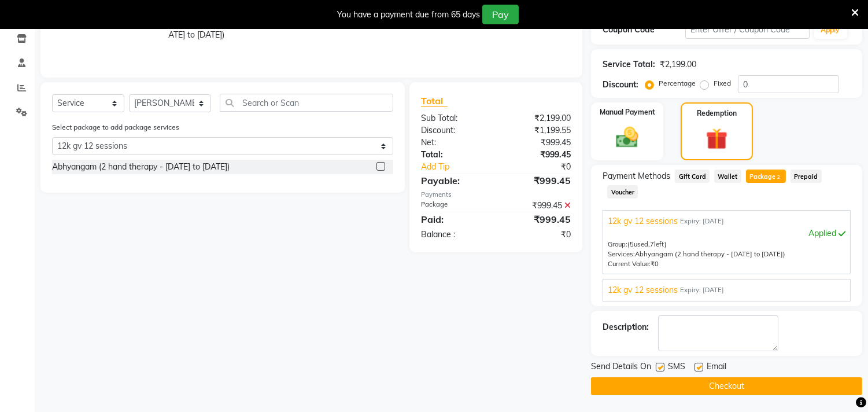
click at [660, 365] on label at bounding box center [660, 367] width 9 height 9
click at [660, 365] on input "checkbox" at bounding box center [660, 368] width 8 height 8
checkbox input "false"
click at [702, 367] on label at bounding box center [699, 367] width 9 height 9
click at [702, 367] on input "checkbox" at bounding box center [699, 368] width 8 height 8
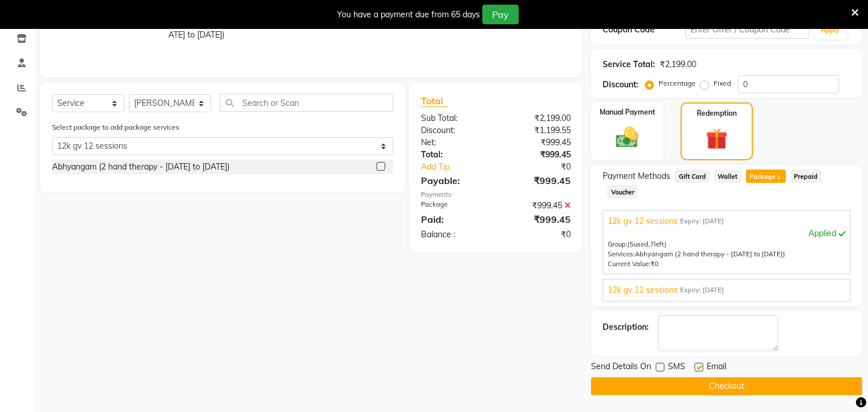
checkbox input "false"
click at [718, 382] on button "Checkout" at bounding box center [726, 386] width 271 height 18
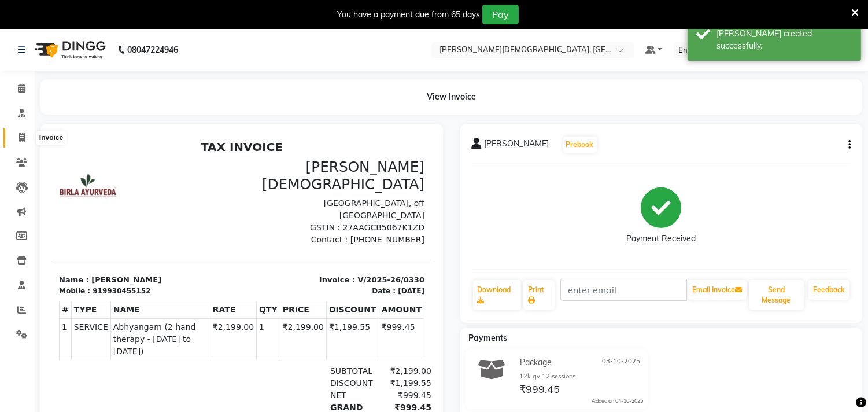
click at [16, 138] on span at bounding box center [22, 137] width 20 height 13
select select "service"
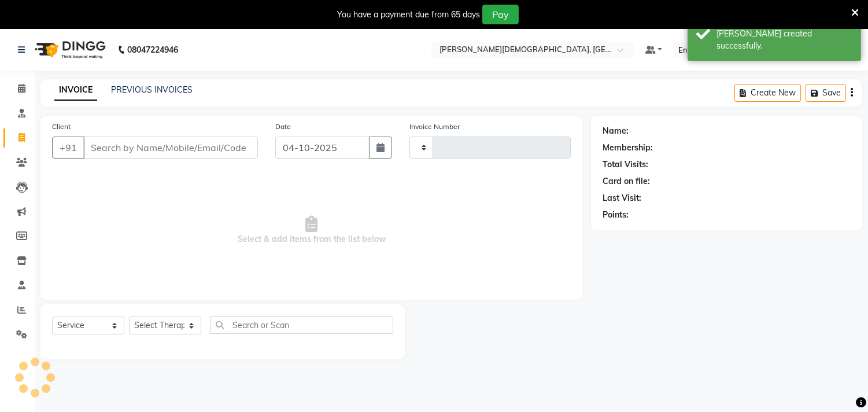
scroll to position [29, 0]
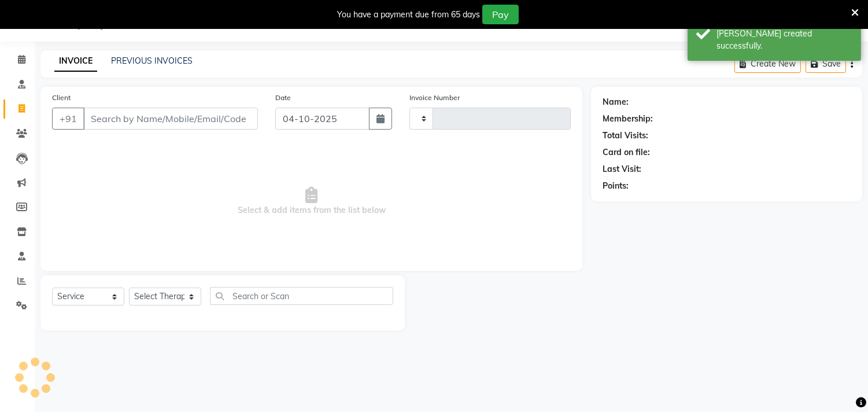
type input "0331"
select select "6810"
click at [147, 59] on link "PREVIOUS INVOICES" at bounding box center [152, 61] width 82 height 10
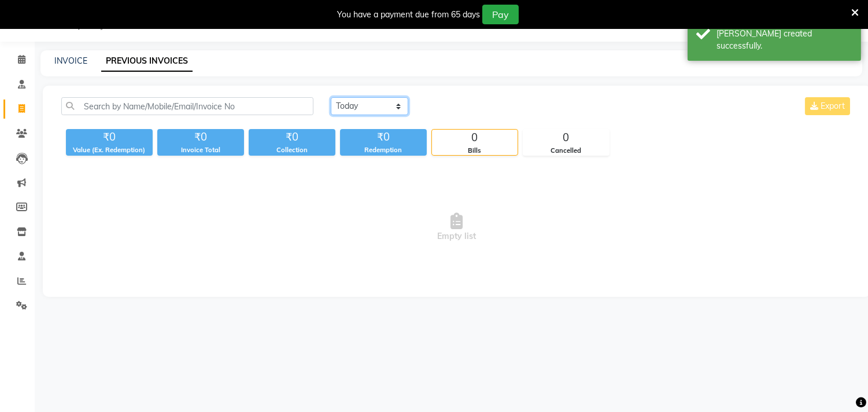
click at [397, 107] on select "[DATE] [DATE] Custom Range" at bounding box center [369, 106] width 77 height 18
select select "[DATE]"
click at [331, 97] on select "[DATE] [DATE] Custom Range" at bounding box center [369, 106] width 77 height 18
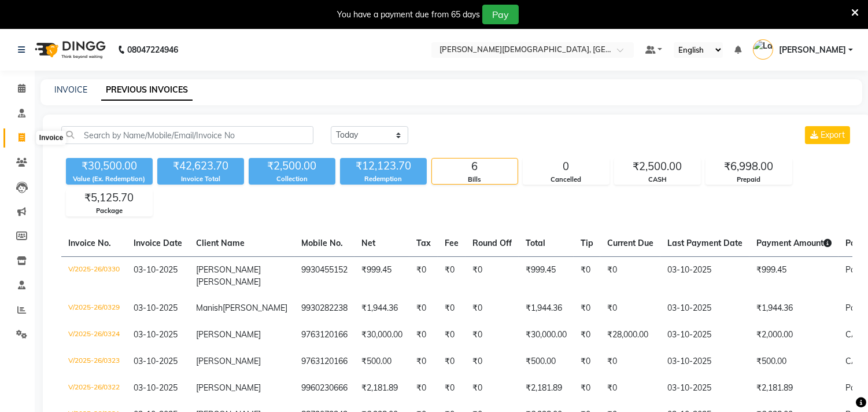
click at [19, 134] on icon at bounding box center [22, 137] width 6 height 9
select select "service"
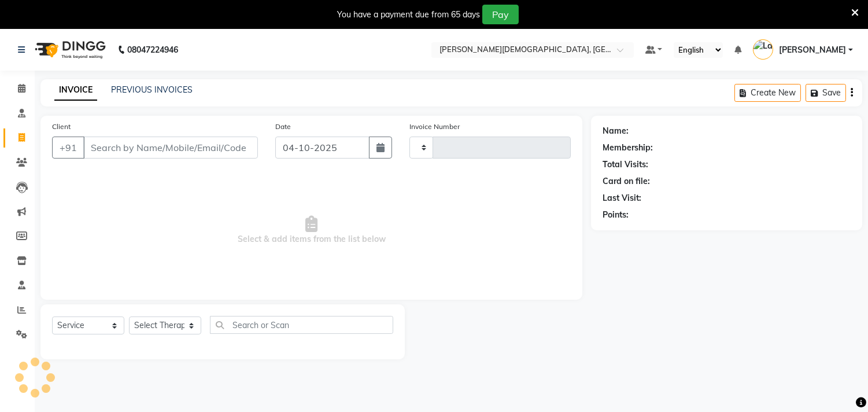
scroll to position [29, 0]
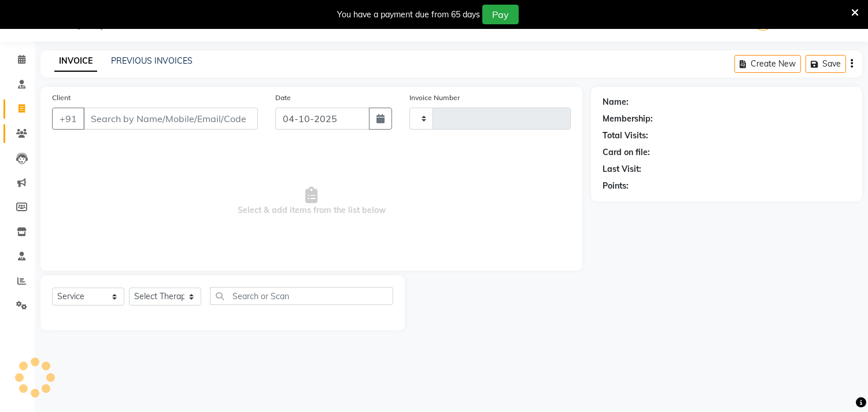
type input "0331"
select select "6810"
click at [379, 119] on icon "button" at bounding box center [380, 118] width 8 height 9
select select "10"
select select "2025"
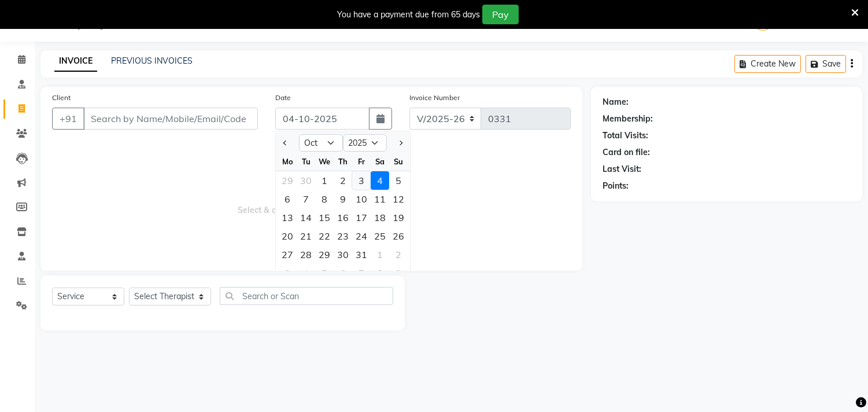
click at [363, 176] on div "3" at bounding box center [361, 180] width 19 height 19
type input "03-10-2025"
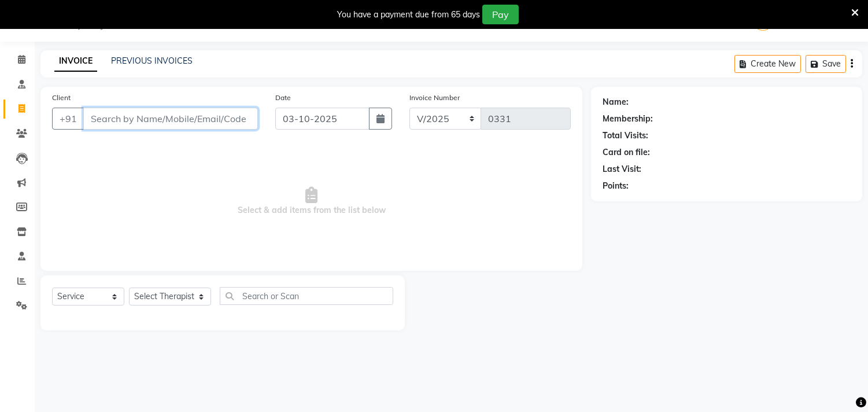
click at [171, 124] on input "Client" at bounding box center [170, 119] width 175 height 22
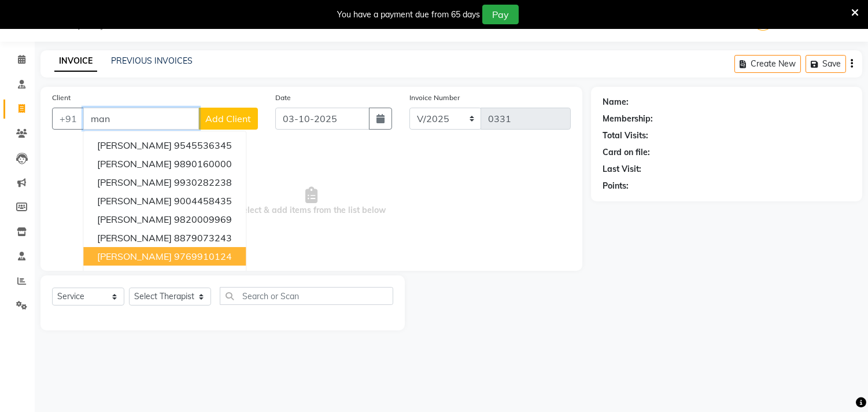
click at [177, 251] on ngb-highlight "9769910124" at bounding box center [203, 256] width 58 height 12
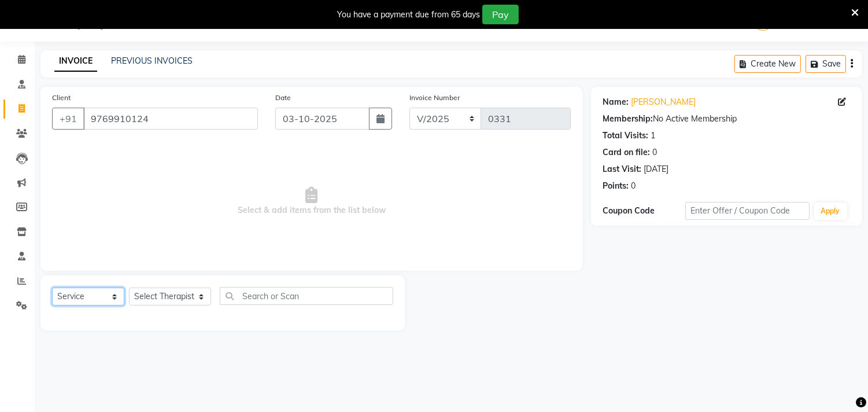
click at [67, 297] on select "Select Service Product Membership Package Voucher Prepaid Gift Card" at bounding box center [88, 296] width 72 height 18
click at [52, 288] on select "Select Service Product Membership Package Voucher Prepaid Gift Card" at bounding box center [88, 296] width 72 height 18
click at [172, 115] on input "9769910124" at bounding box center [170, 119] width 175 height 22
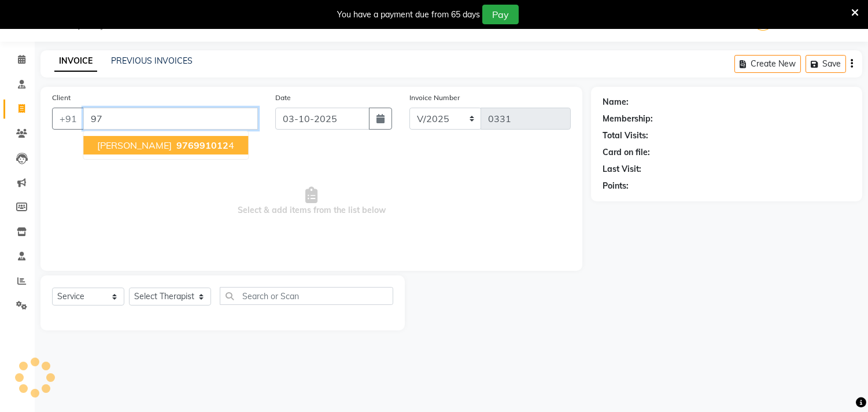
type input "9"
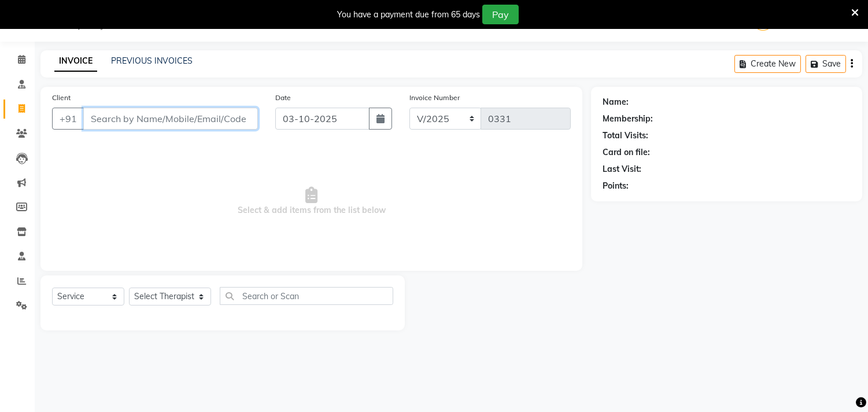
click at [109, 120] on input "Client" at bounding box center [170, 119] width 175 height 22
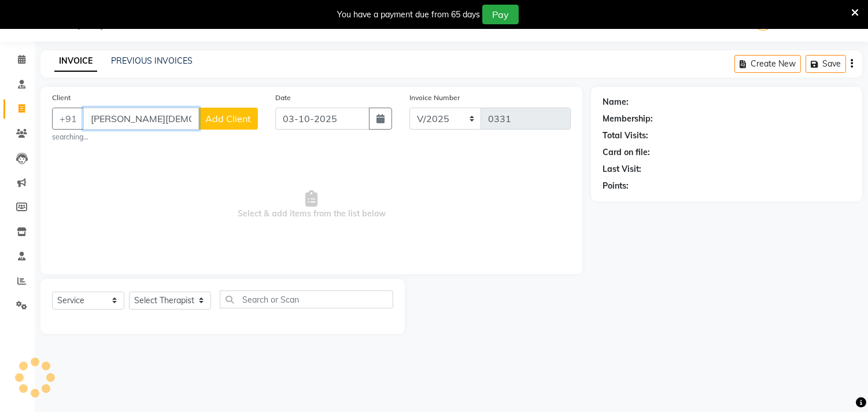
click at [159, 123] on input "[PERSON_NAME][DEMOGRAPHIC_DATA]" at bounding box center [141, 119] width 116 height 22
type input "s"
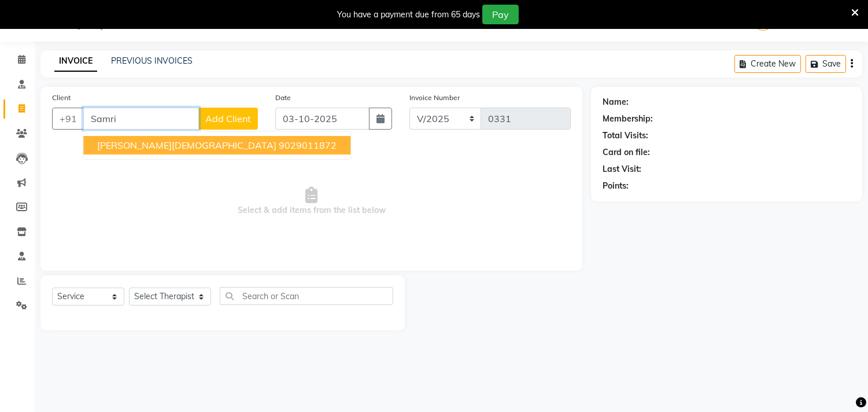
click at [279, 140] on ngb-highlight "9029011872" at bounding box center [308, 145] width 58 height 12
type input "9029011872"
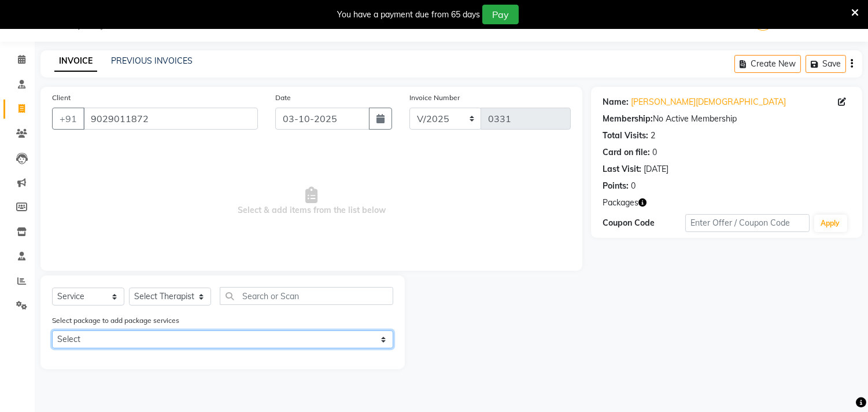
click at [91, 334] on select "Select 25k gv 24 session" at bounding box center [222, 339] width 341 height 18
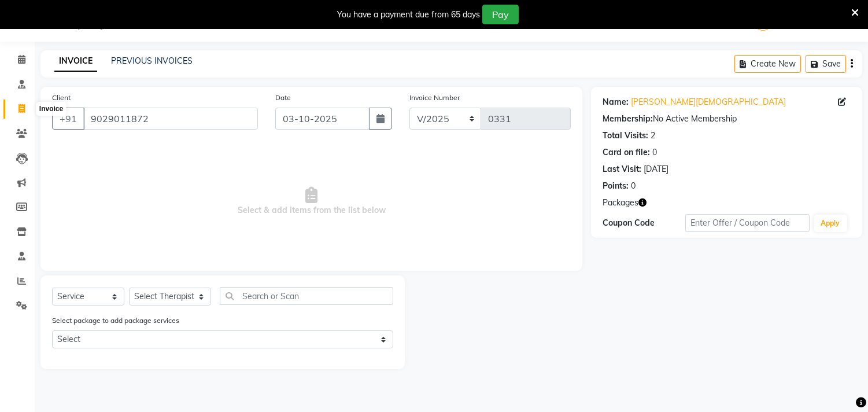
click at [21, 108] on icon at bounding box center [22, 108] width 6 height 9
select select "service"
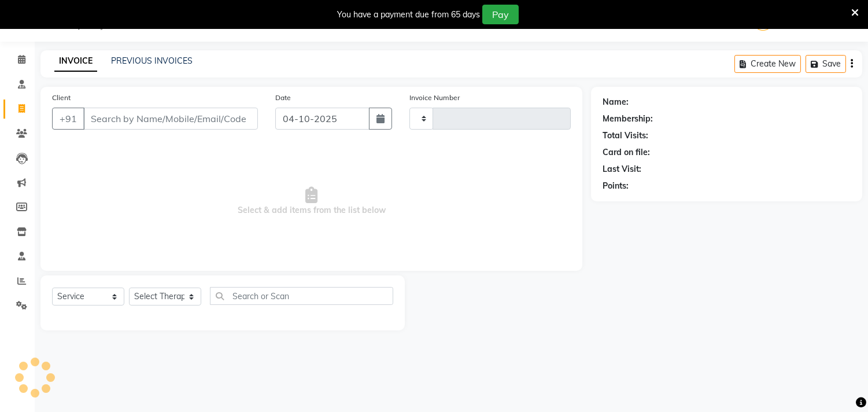
type input "0331"
select select "6810"
click at [21, 106] on icon at bounding box center [22, 108] width 6 height 9
select select "service"
type input "0331"
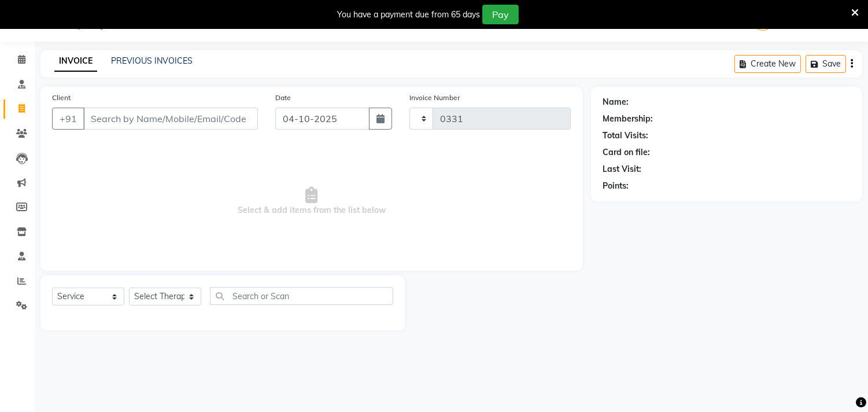
select select "6810"
click at [186, 58] on link "PREVIOUS INVOICES" at bounding box center [152, 61] width 82 height 10
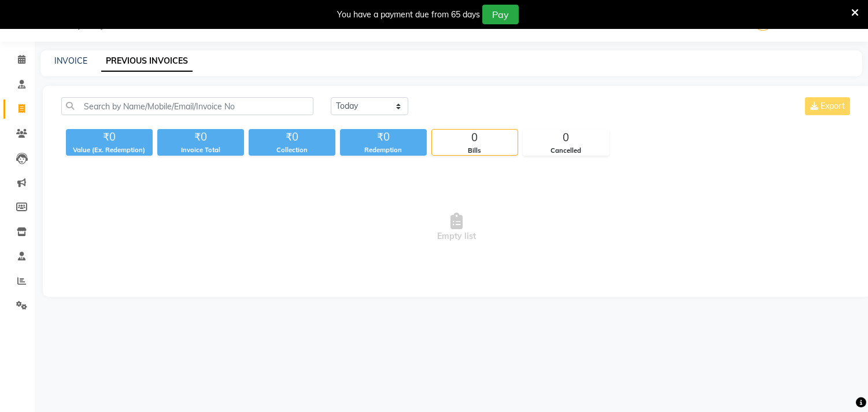
click at [170, 61] on link "PREVIOUS INVOICES" at bounding box center [146, 61] width 91 height 21
click at [19, 108] on icon at bounding box center [22, 108] width 6 height 9
select select "service"
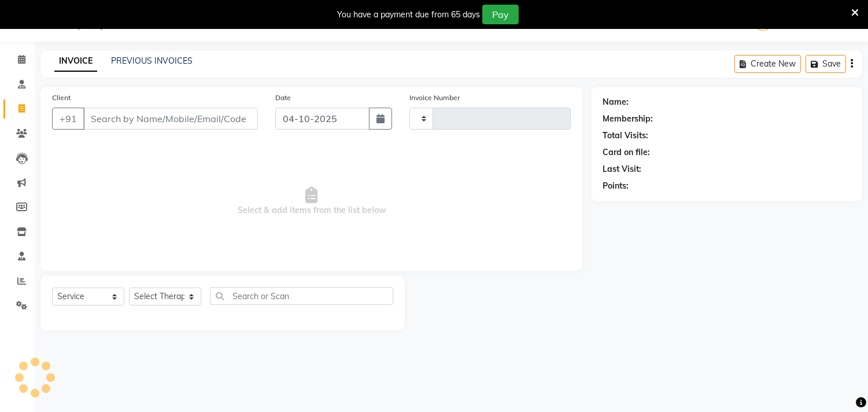
type input "0331"
select select "6810"
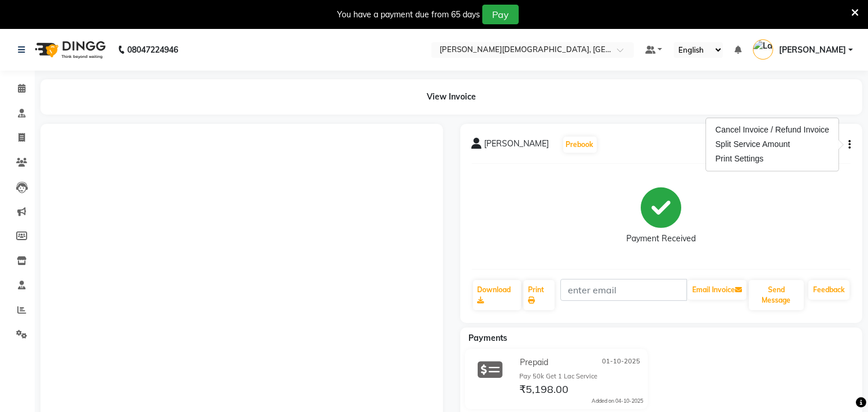
click at [763, 131] on div "Cancel Invoice / Refund Invoice" at bounding box center [772, 130] width 119 height 14
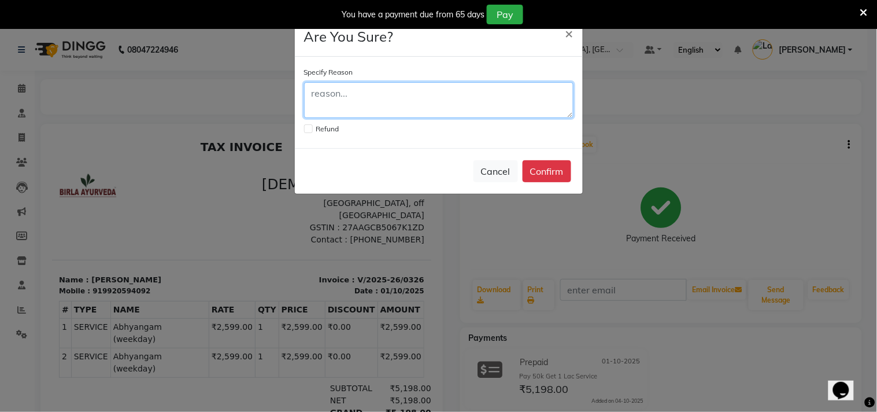
click at [345, 99] on textarea at bounding box center [438, 100] width 269 height 36
type textarea "d"
type textarea "rate different"
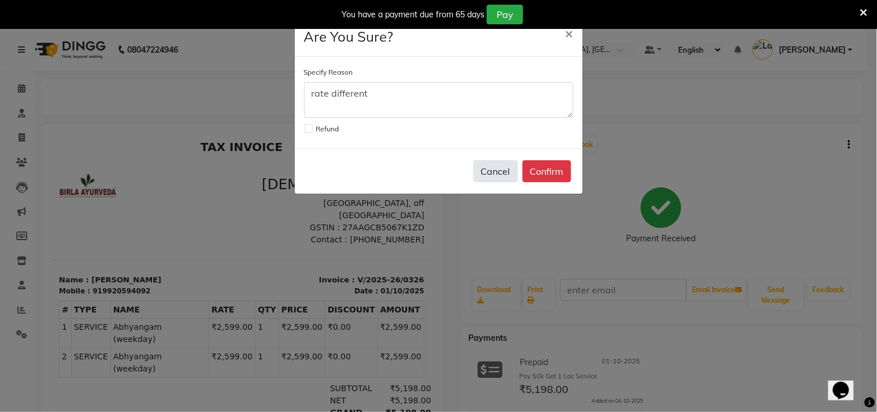
click at [490, 171] on button "Cancel" at bounding box center [496, 171] width 45 height 22
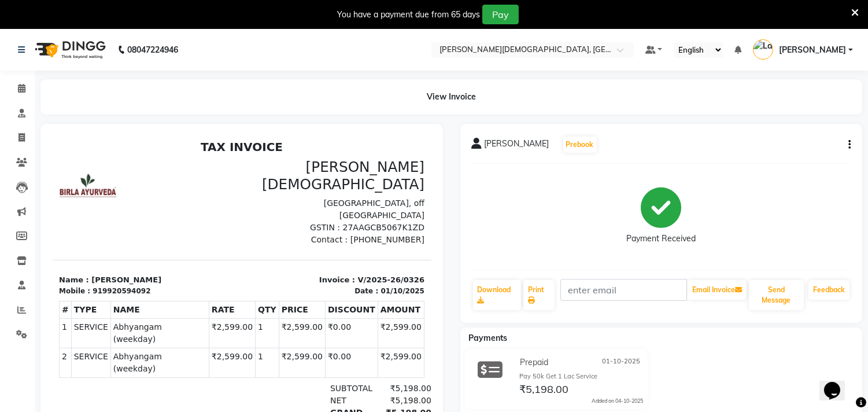
click at [846, 143] on button "button" at bounding box center [847, 145] width 7 height 12
click at [782, 133] on div "Cancel Invoice / Refund Invoice" at bounding box center [772, 130] width 119 height 14
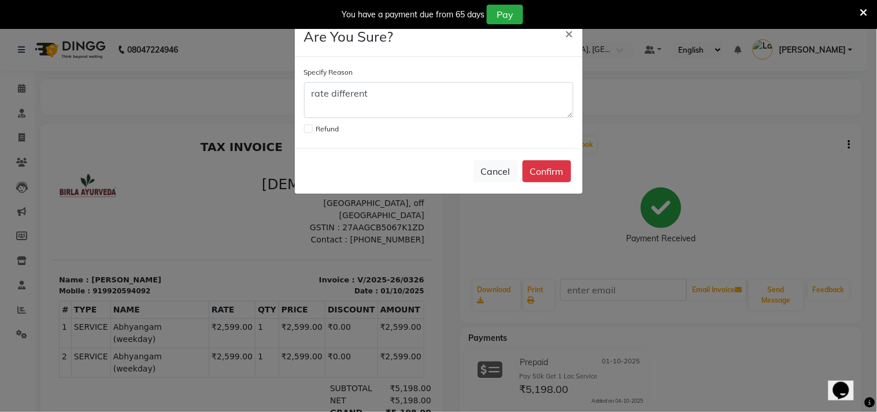
click at [322, 127] on label "Refund" at bounding box center [327, 129] width 23 height 10
click at [309, 128] on label at bounding box center [308, 128] width 9 height 9
click at [309, 128] on input "checkbox" at bounding box center [308, 128] width 8 height 8
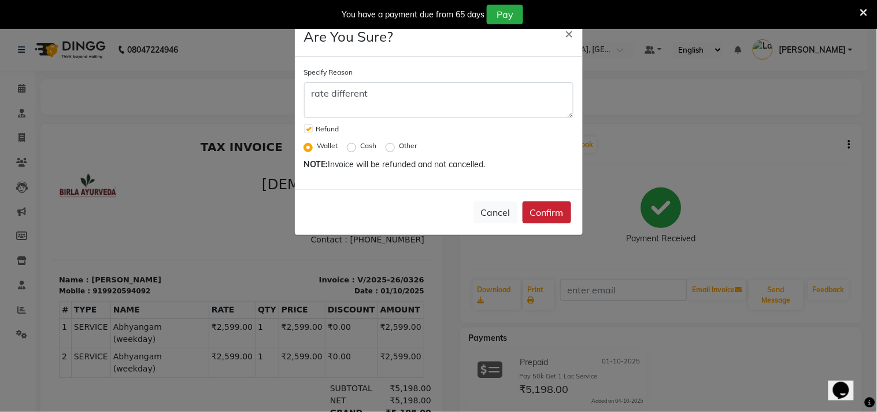
click at [545, 212] on button "Confirm" at bounding box center [547, 212] width 49 height 22
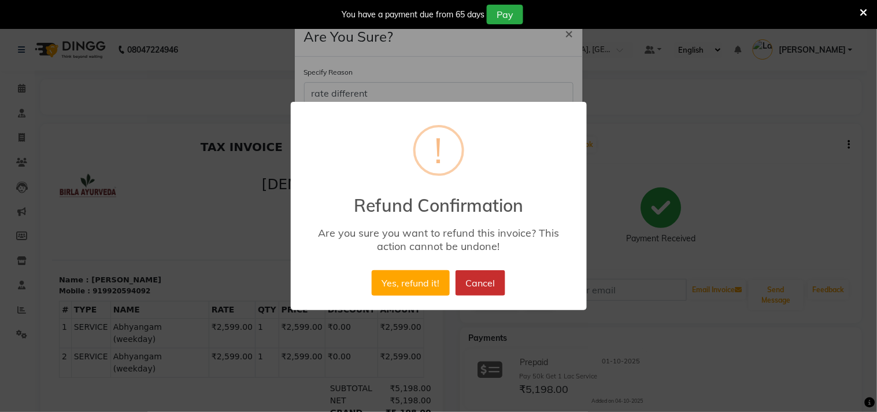
click at [490, 286] on button "Cancel" at bounding box center [481, 282] width 50 height 25
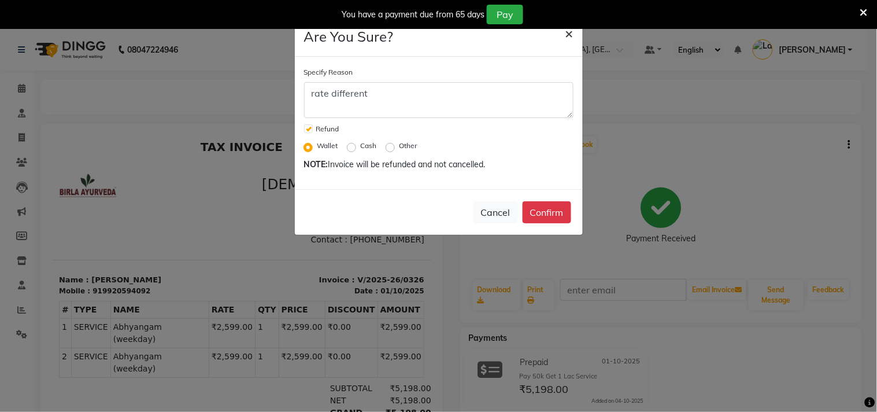
click at [568, 35] on span "×" at bounding box center [570, 32] width 8 height 17
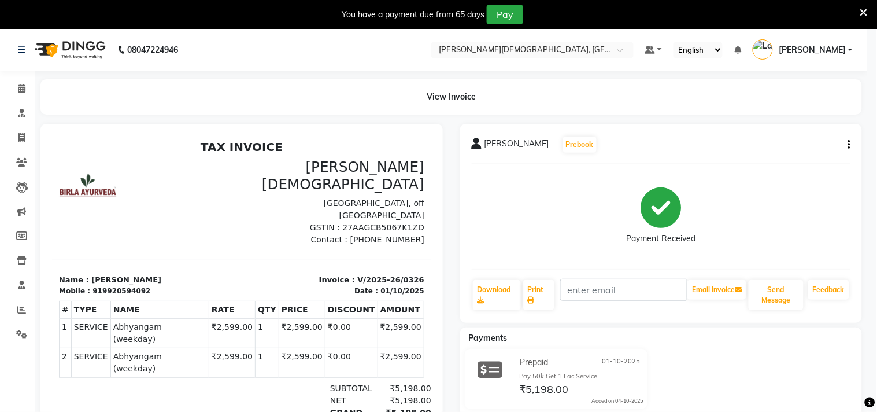
checkbox input "false"
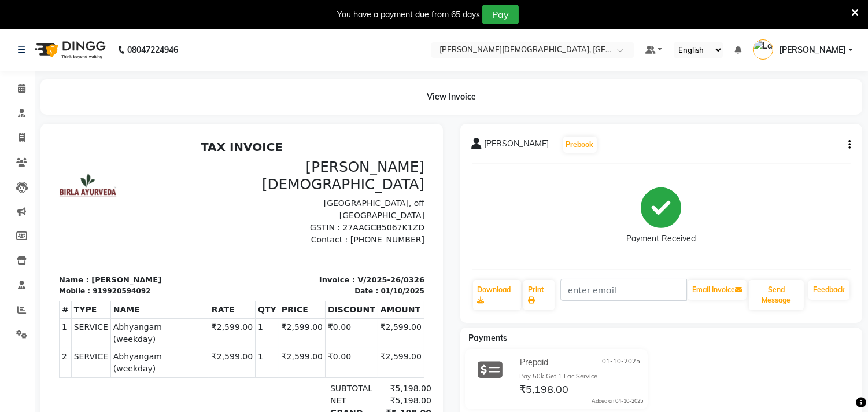
click at [850, 145] on icon "button" at bounding box center [849, 145] width 2 height 1
click at [588, 192] on div "Payment Received" at bounding box center [661, 216] width 379 height 87
click at [19, 139] on icon at bounding box center [22, 137] width 6 height 9
select select "service"
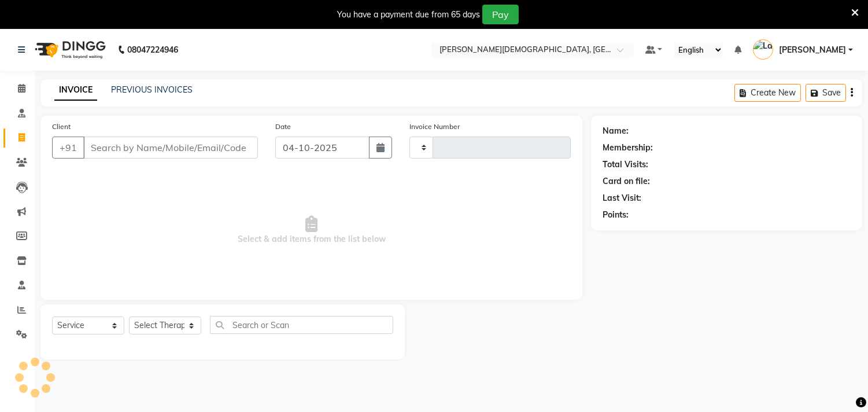
scroll to position [29, 0]
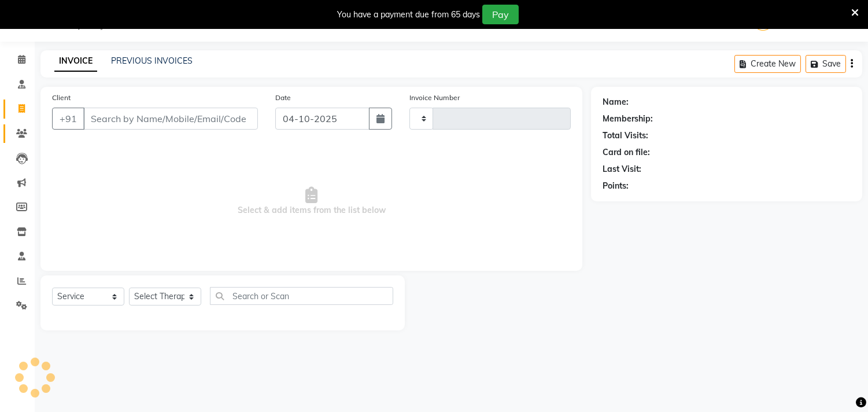
type input "0327"
select select "6810"
click at [378, 119] on icon "button" at bounding box center [380, 118] width 8 height 9
select select "10"
select select "2025"
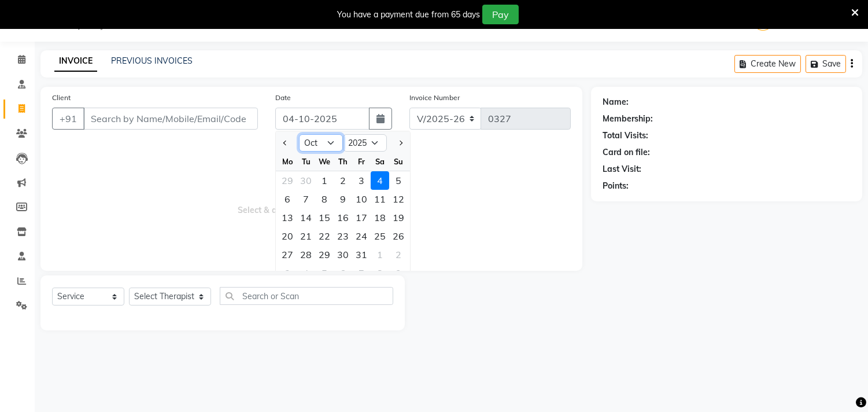
click at [331, 143] on select "Jan Feb Mar Apr May Jun Jul Aug Sep Oct Nov Dec" at bounding box center [321, 142] width 44 height 17
click at [441, 257] on span "Select & add items from the list below" at bounding box center [311, 201] width 519 height 116
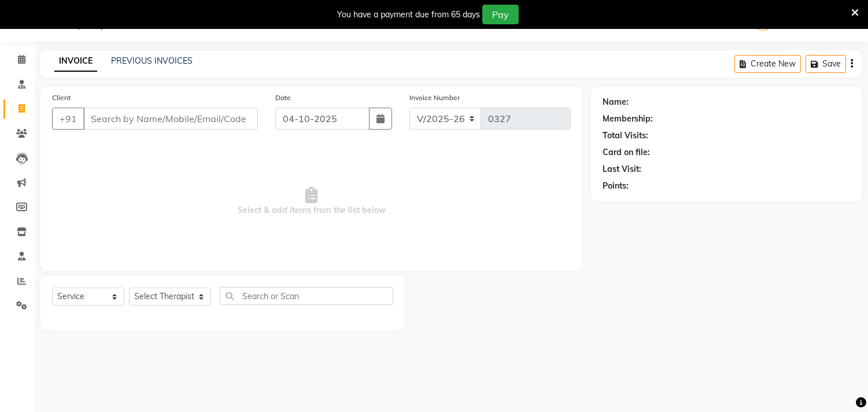
click at [136, 54] on div "INVOICE PREVIOUS INVOICES Create New Save" at bounding box center [451, 63] width 822 height 27
click at [145, 56] on link "PREVIOUS INVOICES" at bounding box center [152, 61] width 82 height 10
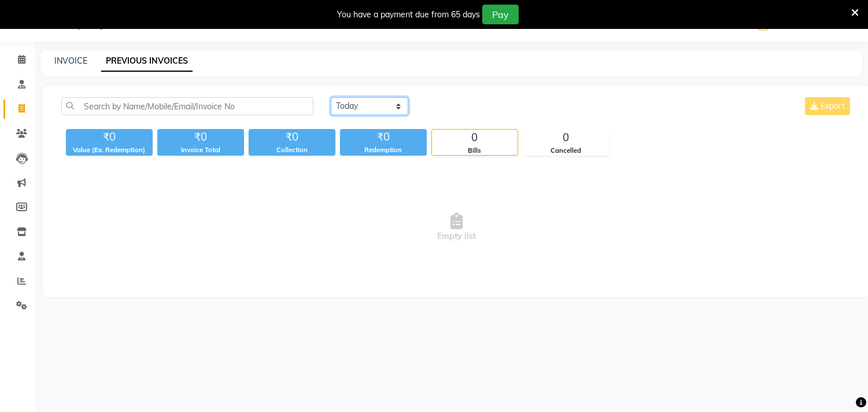
click at [396, 106] on select "[DATE] [DATE] Custom Range" at bounding box center [369, 106] width 77 height 18
select select "range"
click at [331, 97] on select "[DATE] [DATE] Custom Range" at bounding box center [369, 106] width 77 height 18
click at [478, 105] on input "04-10-2025" at bounding box center [463, 106] width 81 height 16
select select "10"
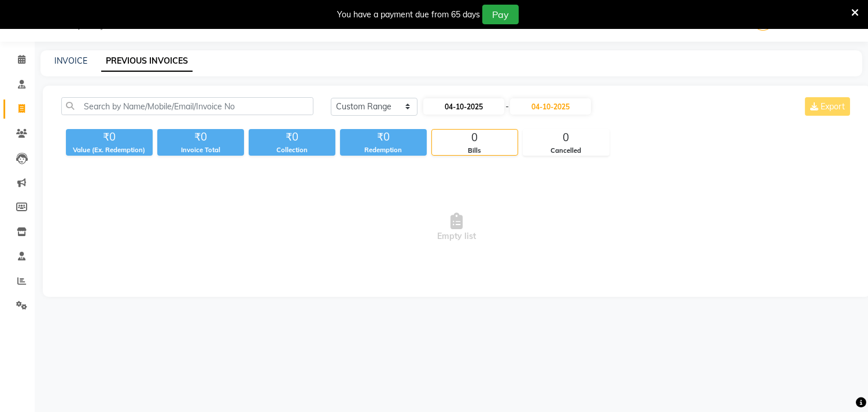
select select "2025"
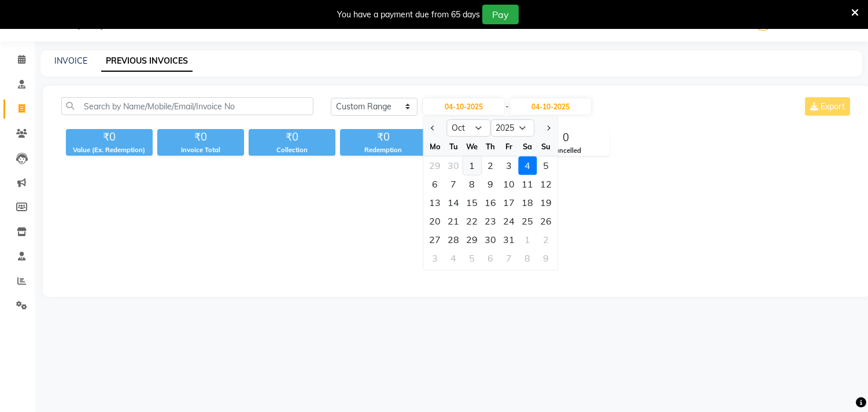
click at [474, 161] on div "1" at bounding box center [472, 165] width 19 height 19
type input "01-10-2025"
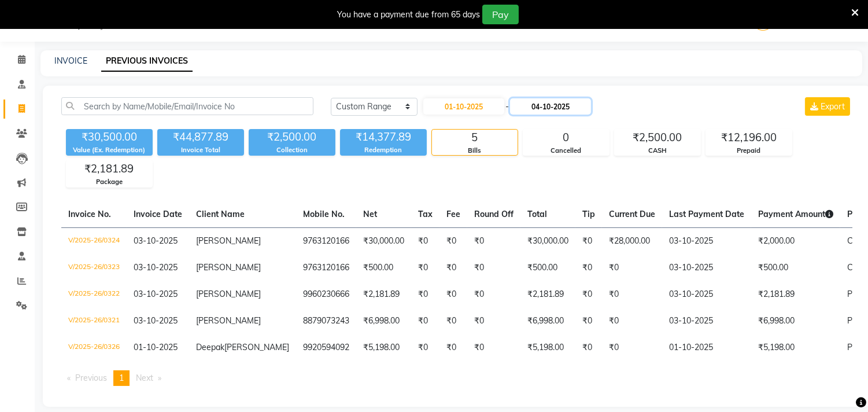
drag, startPoint x: 552, startPoint y: 100, endPoint x: 552, endPoint y: 108, distance: 7.5
click at [552, 108] on input "04-10-2025" at bounding box center [550, 106] width 81 height 16
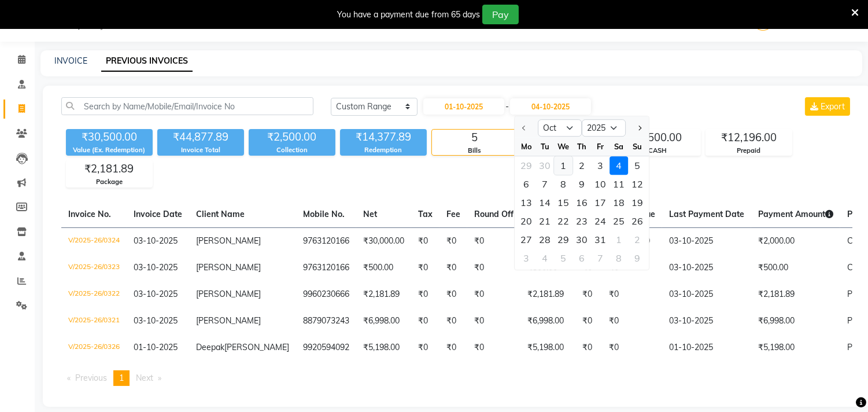
click at [561, 163] on div "1" at bounding box center [563, 165] width 19 height 19
type input "01-10-2025"
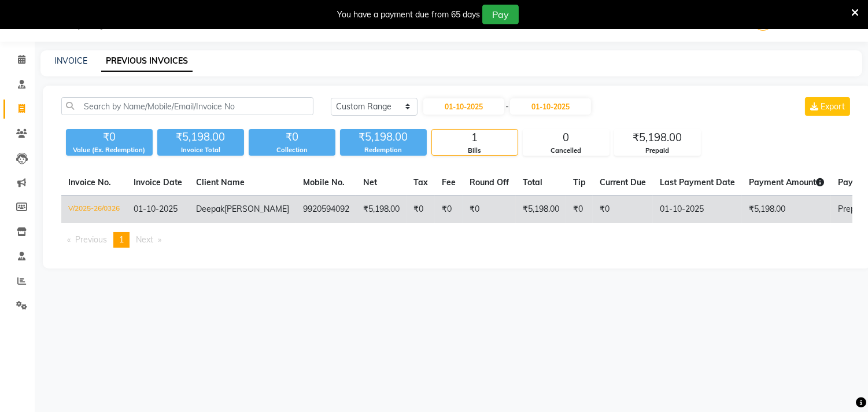
click at [296, 211] on td "9920594092" at bounding box center [326, 209] width 60 height 27
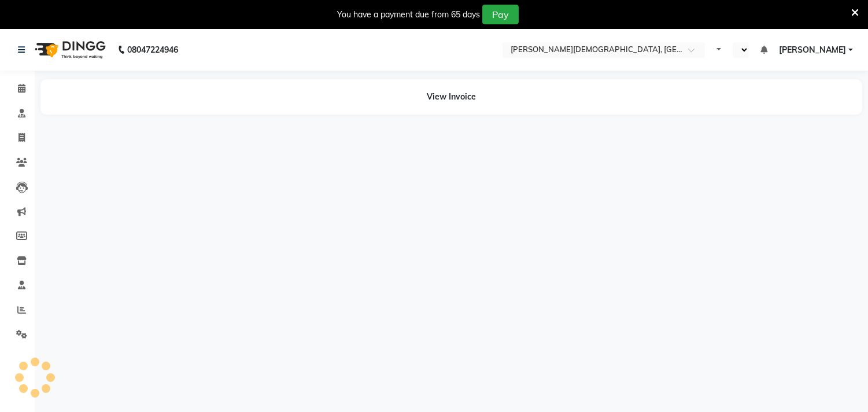
select select "en"
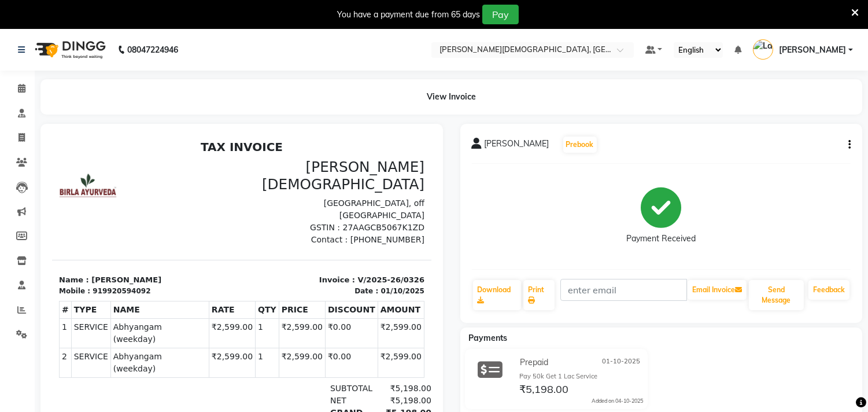
click at [458, 97] on div "View Invoice" at bounding box center [451, 96] width 822 height 35
click at [849, 145] on icon "button" at bounding box center [849, 145] width 2 height 1
click at [758, 128] on div "Cancel Invoice / Refund Invoice" at bounding box center [772, 130] width 119 height 14
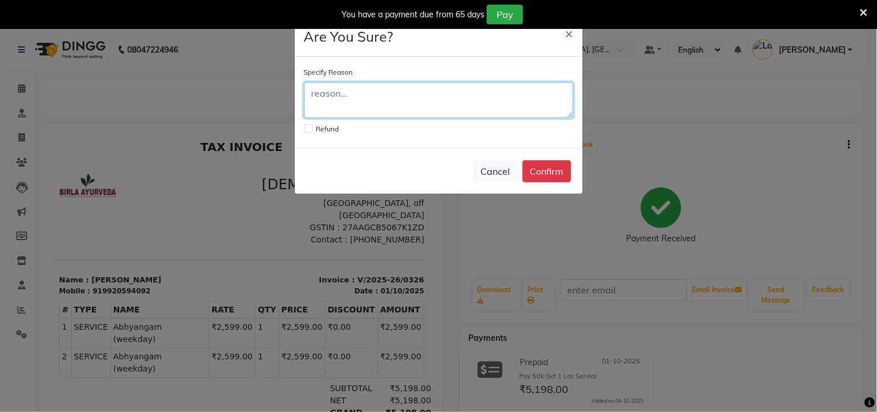
click at [378, 97] on textarea at bounding box center [438, 100] width 269 height 36
type textarea "r"
type textarea "different rate deduted"
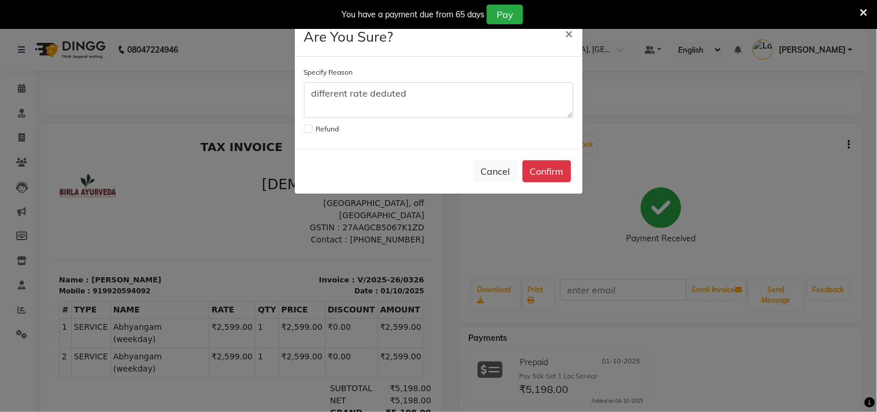
click at [310, 130] on label at bounding box center [308, 128] width 9 height 9
click at [310, 130] on input "checkbox" at bounding box center [308, 128] width 8 height 8
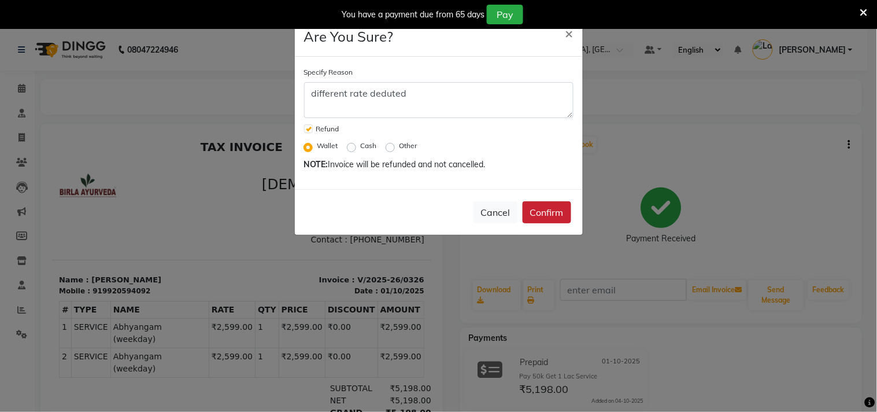
click at [544, 210] on button "Confirm" at bounding box center [547, 212] width 49 height 22
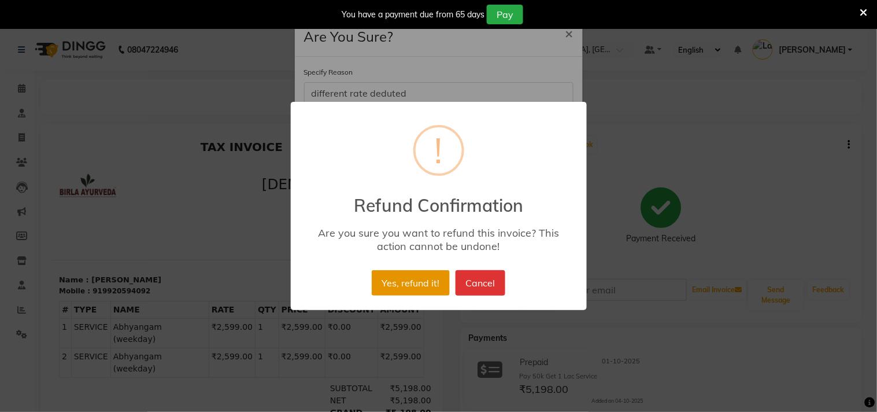
click at [420, 280] on button "Yes, refund it!" at bounding box center [411, 282] width 78 height 25
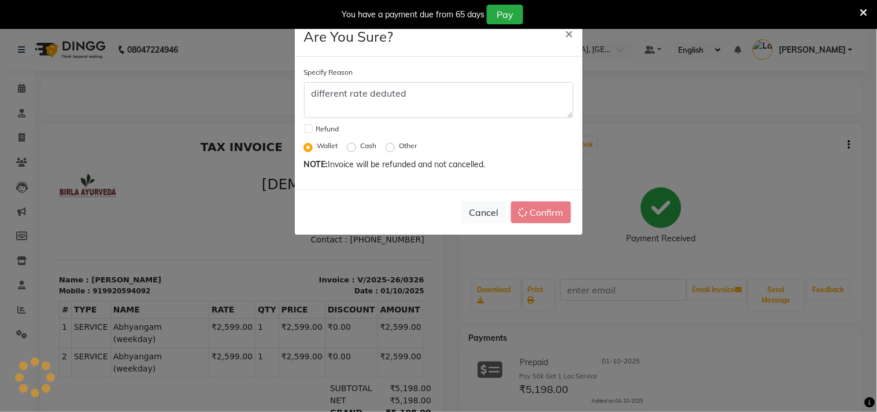
checkbox input "false"
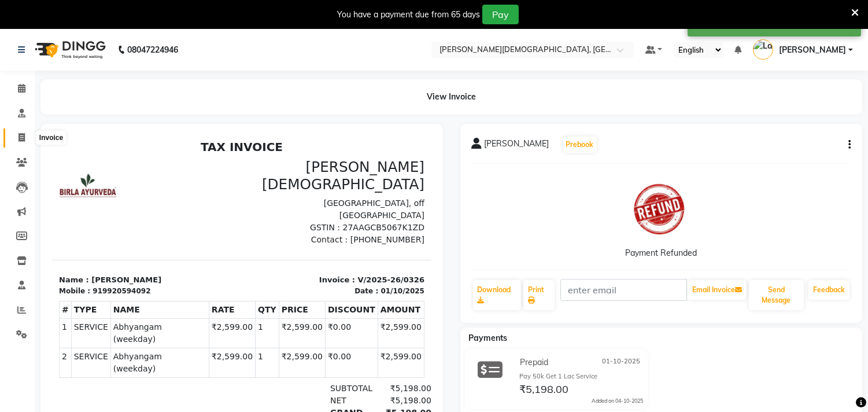
click at [19, 134] on icon at bounding box center [22, 137] width 6 height 9
select select "service"
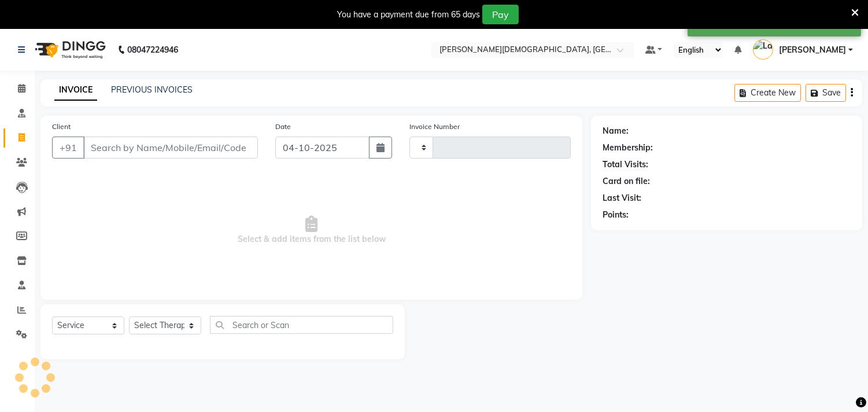
type input "0327"
select select "6810"
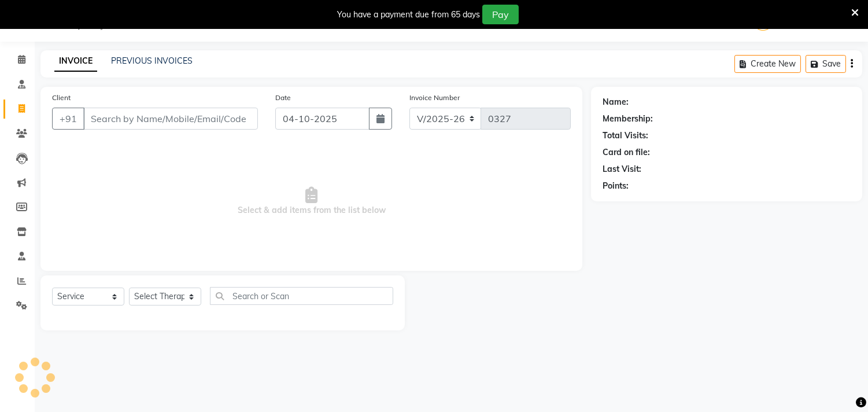
click at [166, 119] on input "Client" at bounding box center [170, 119] width 175 height 22
type input "a"
click at [374, 121] on button "button" at bounding box center [380, 119] width 23 height 22
select select "10"
select select "2025"
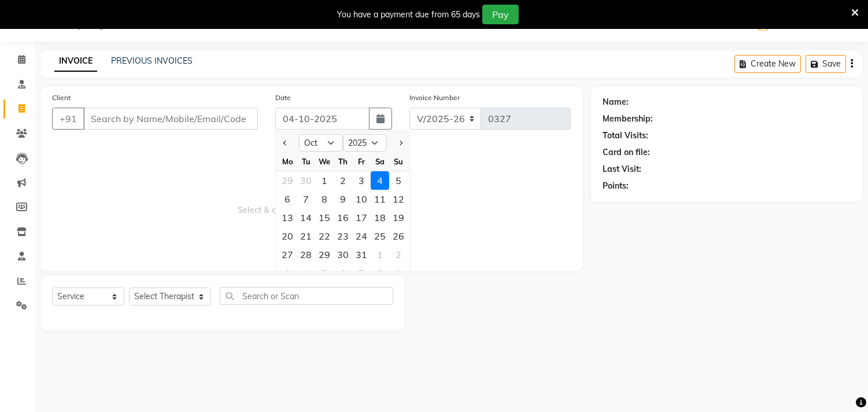
click at [328, 182] on div "1" at bounding box center [324, 180] width 19 height 19
type input "01-10-2025"
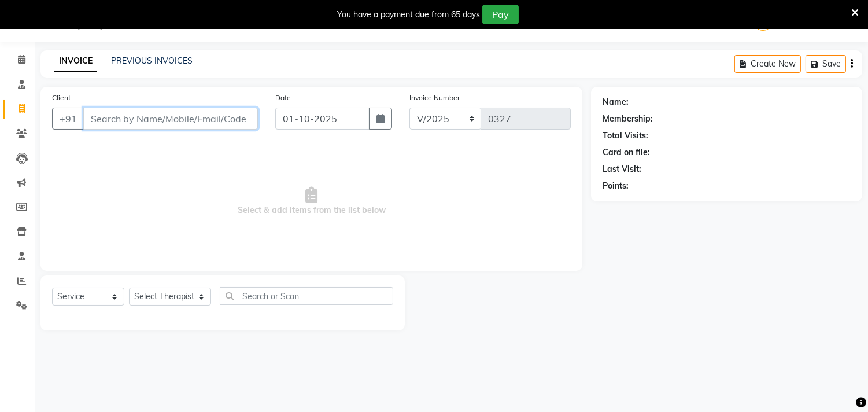
click at [108, 127] on input "Client" at bounding box center [170, 119] width 175 height 22
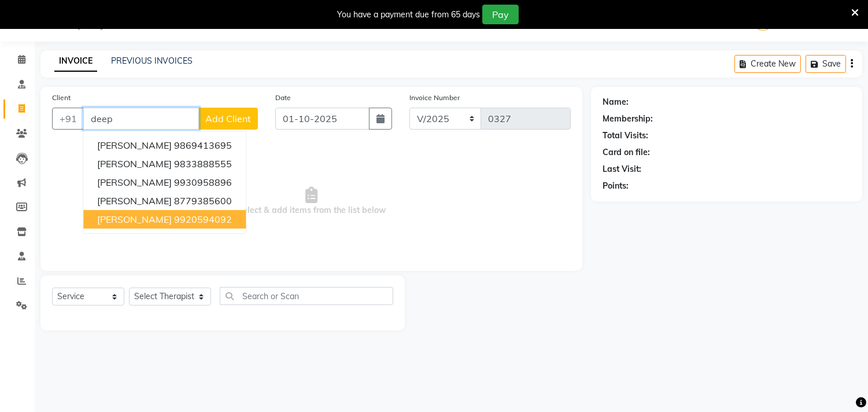
click at [136, 216] on span "[PERSON_NAME]" at bounding box center [134, 219] width 75 height 12
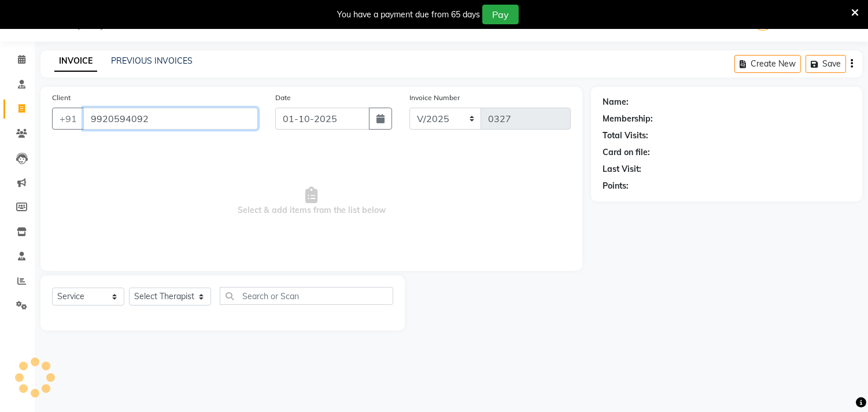
type input "9920594092"
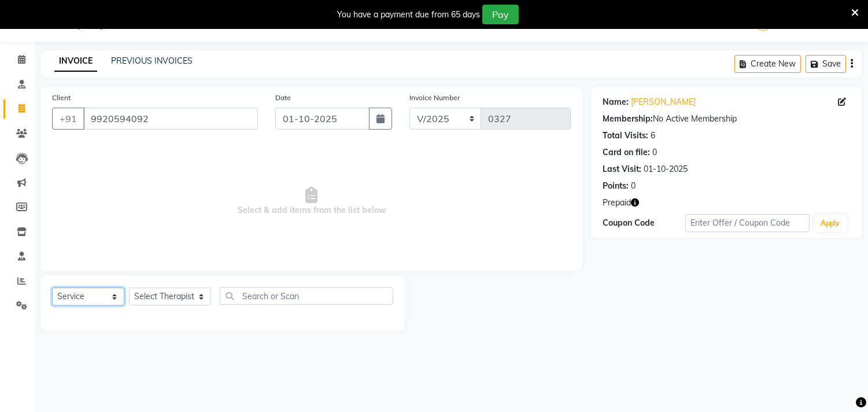
click at [88, 299] on select "Select Service Product Membership Package Voucher Prepaid Gift Card" at bounding box center [88, 296] width 72 height 18
click at [52, 288] on select "Select Service Product Membership Package Voucher Prepaid Gift Card" at bounding box center [88, 296] width 72 height 18
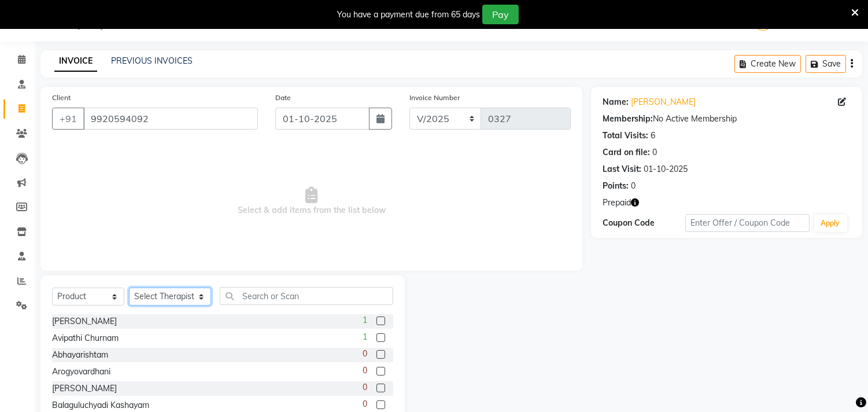
click at [152, 298] on select "Select Therapist [PERSON_NAME] [PERSON_NAME] Amla [PERSON_NAME] [PERSON_NAME] […" at bounding box center [170, 296] width 82 height 18
click at [84, 301] on select "Select Service Product Membership Package Voucher Prepaid Gift Card" at bounding box center [88, 296] width 72 height 18
select select "service"
click at [52, 288] on select "Select Service Product Membership Package Voucher Prepaid Gift Card" at bounding box center [88, 296] width 72 height 18
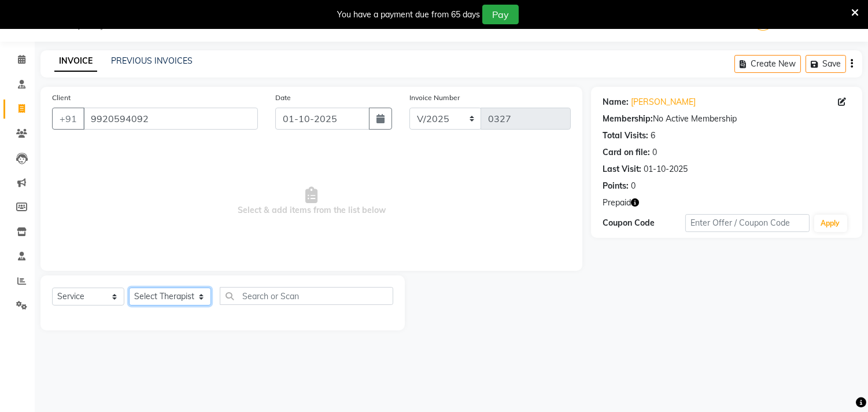
click at [149, 287] on select "Select Therapist [PERSON_NAME] [PERSON_NAME] Amla [PERSON_NAME] [PERSON_NAME] […" at bounding box center [170, 296] width 82 height 18
select select "90161"
click at [129, 288] on select "Select Therapist [PERSON_NAME] [PERSON_NAME] Amla [PERSON_NAME] [PERSON_NAME] […" at bounding box center [170, 296] width 82 height 18
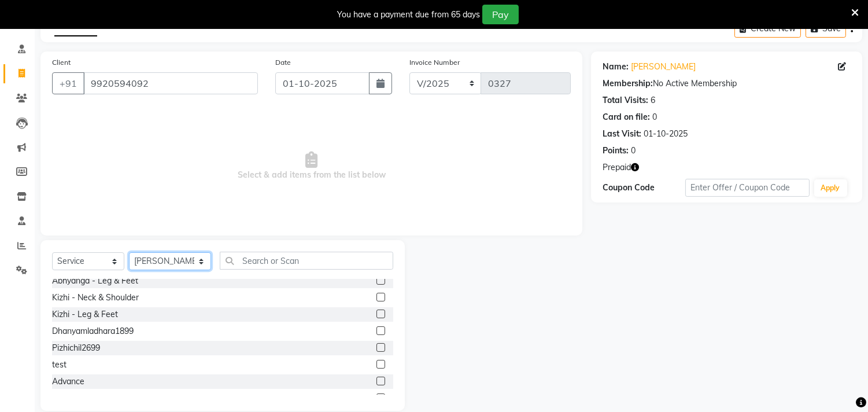
scroll to position [707, 0]
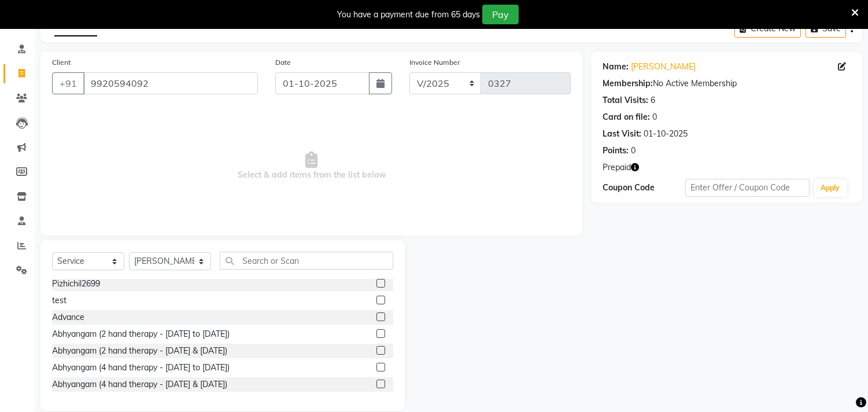
click at [376, 334] on label at bounding box center [380, 333] width 9 height 9
click at [376, 334] on input "checkbox" at bounding box center [380, 334] width 8 height 8
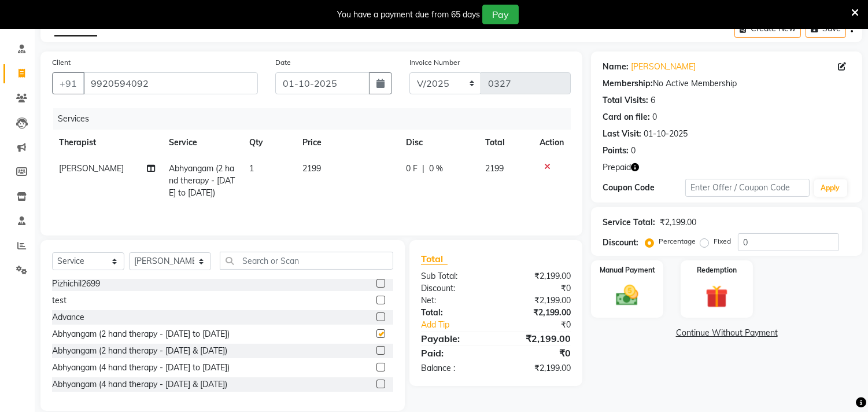
checkbox input "false"
click at [183, 263] on select "Select Therapist [PERSON_NAME] [PERSON_NAME] Amla [PERSON_NAME] [PERSON_NAME] […" at bounding box center [170, 261] width 82 height 18
select select "57160"
click at [129, 253] on select "Select Therapist [PERSON_NAME] [PERSON_NAME] Amla [PERSON_NAME] [PERSON_NAME] […" at bounding box center [170, 261] width 82 height 18
click at [376, 334] on label at bounding box center [380, 333] width 9 height 9
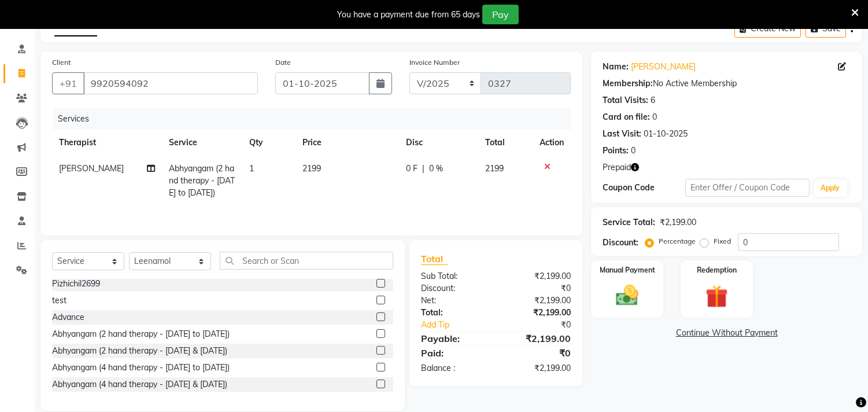
click at [376, 334] on input "checkbox" at bounding box center [380, 334] width 8 height 8
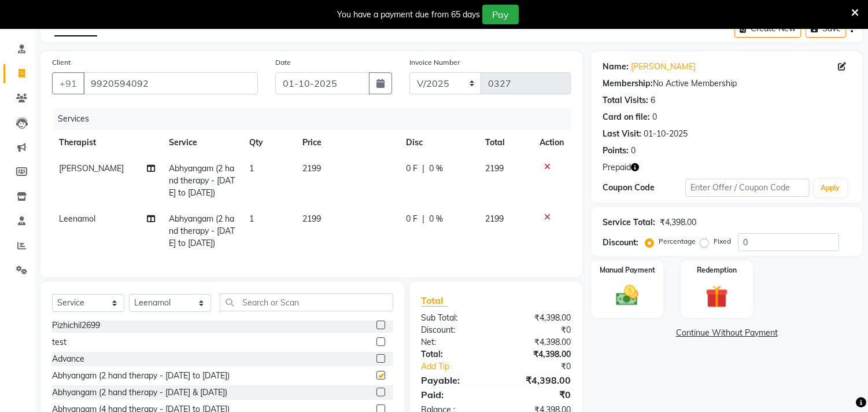
checkbox input "false"
click at [715, 297] on img at bounding box center [716, 296] width 38 height 29
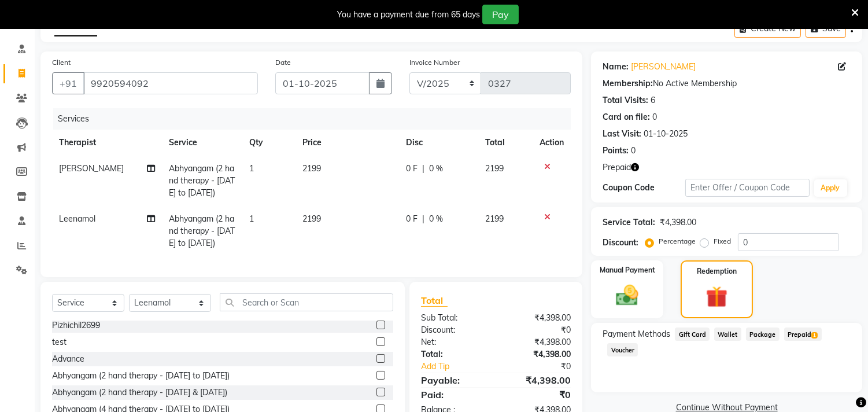
click at [795, 334] on span "Prepaid 1" at bounding box center [803, 333] width 38 height 13
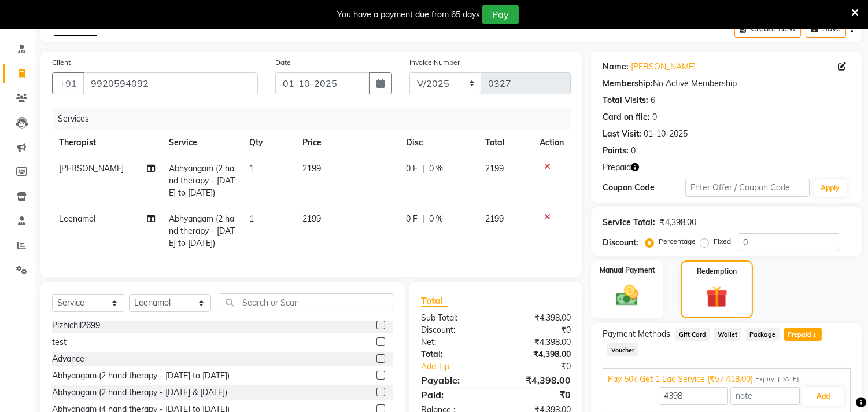
scroll to position [131, 0]
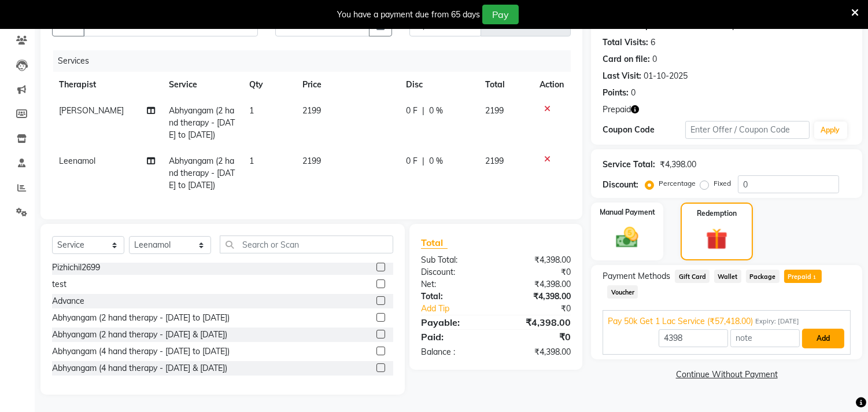
click at [823, 328] on button "Add" at bounding box center [823, 338] width 42 height 20
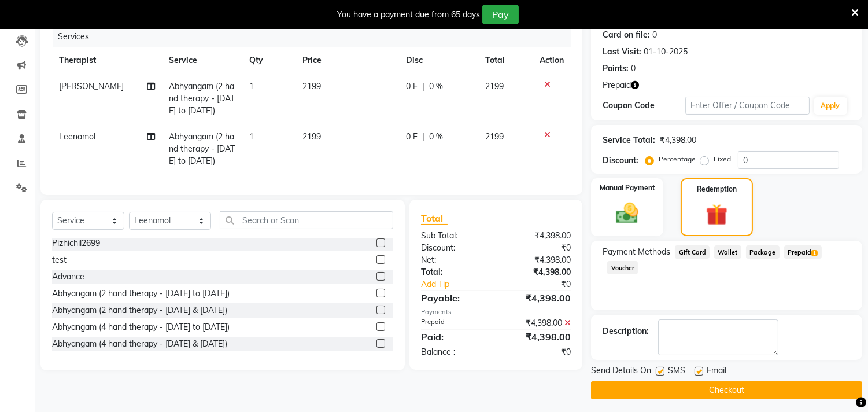
scroll to position [150, 0]
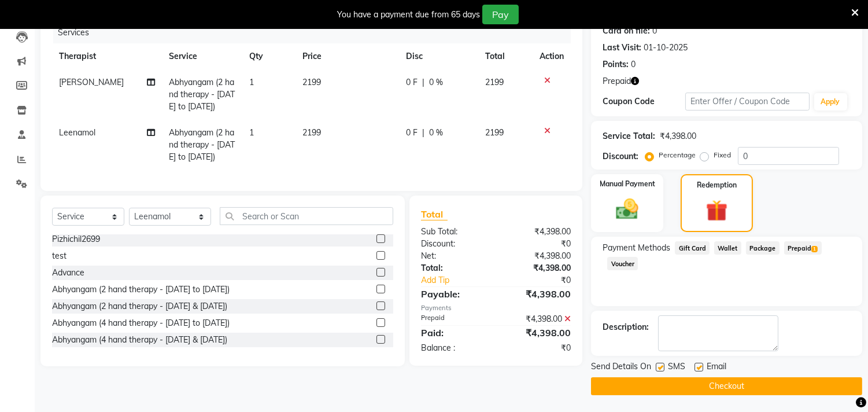
click at [661, 365] on label at bounding box center [660, 367] width 9 height 9
click at [661, 365] on input "checkbox" at bounding box center [660, 368] width 8 height 8
checkbox input "false"
click at [696, 366] on label at bounding box center [699, 367] width 9 height 9
click at [696, 366] on input "checkbox" at bounding box center [699, 368] width 8 height 8
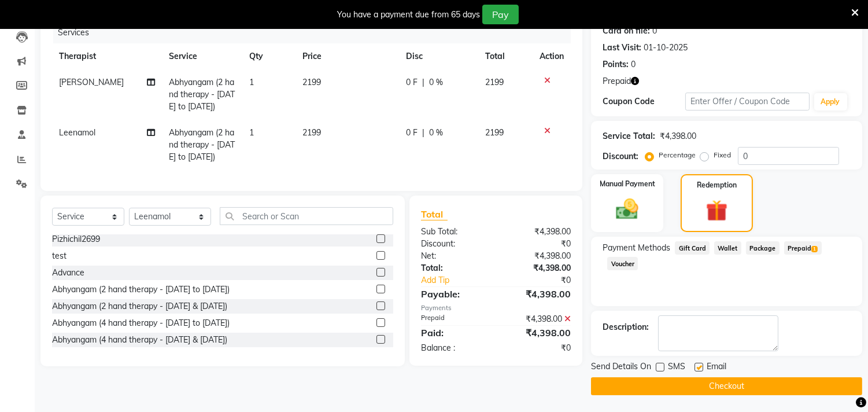
checkbox input "false"
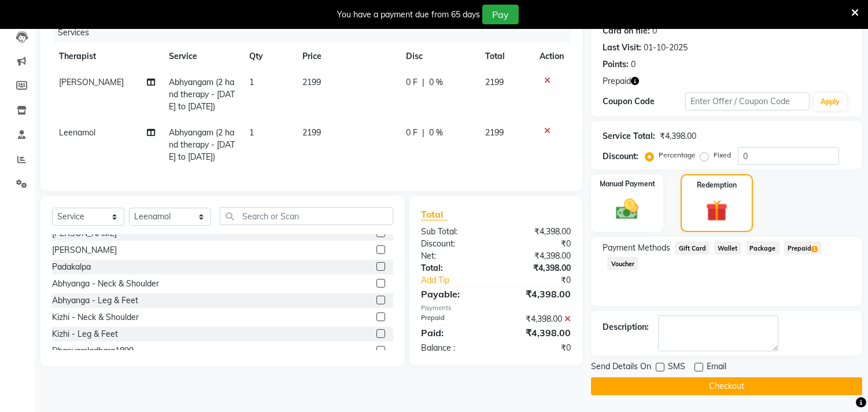
click at [738, 384] on button "Checkout" at bounding box center [726, 386] width 271 height 18
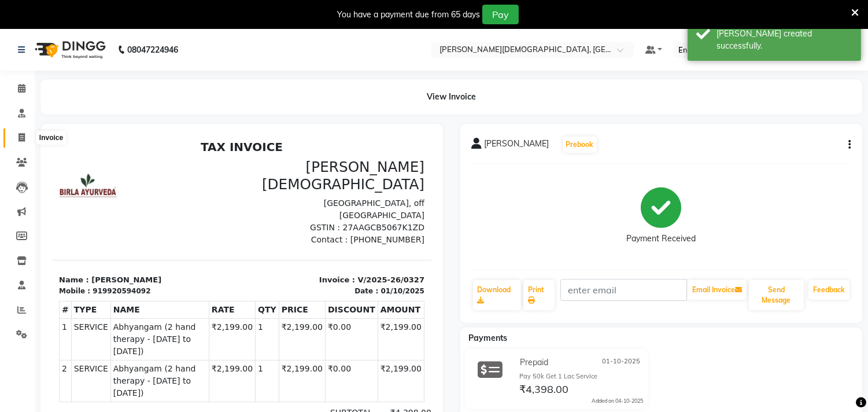
drag, startPoint x: 21, startPoint y: 136, endPoint x: 24, endPoint y: 141, distance: 6.0
click at [21, 137] on icon at bounding box center [22, 137] width 6 height 9
select select "service"
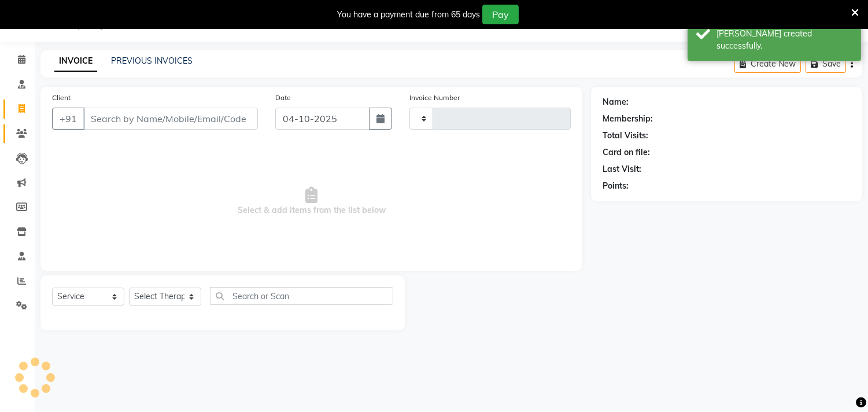
type input "0328"
select select "6810"
click at [114, 119] on input "Client" at bounding box center [170, 119] width 175 height 22
